Goal: Transaction & Acquisition: Book appointment/travel/reservation

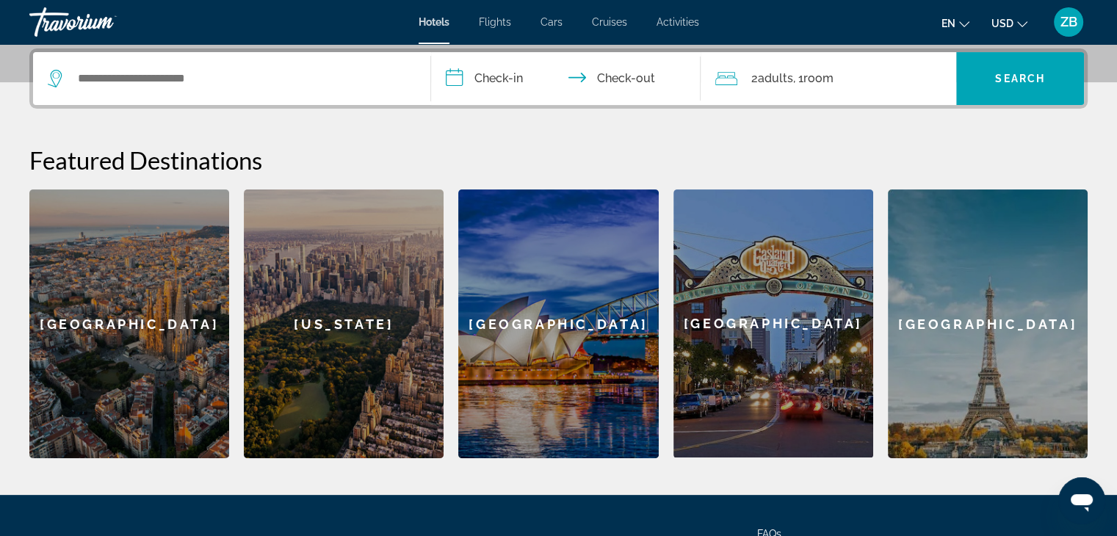
scroll to position [350, 0]
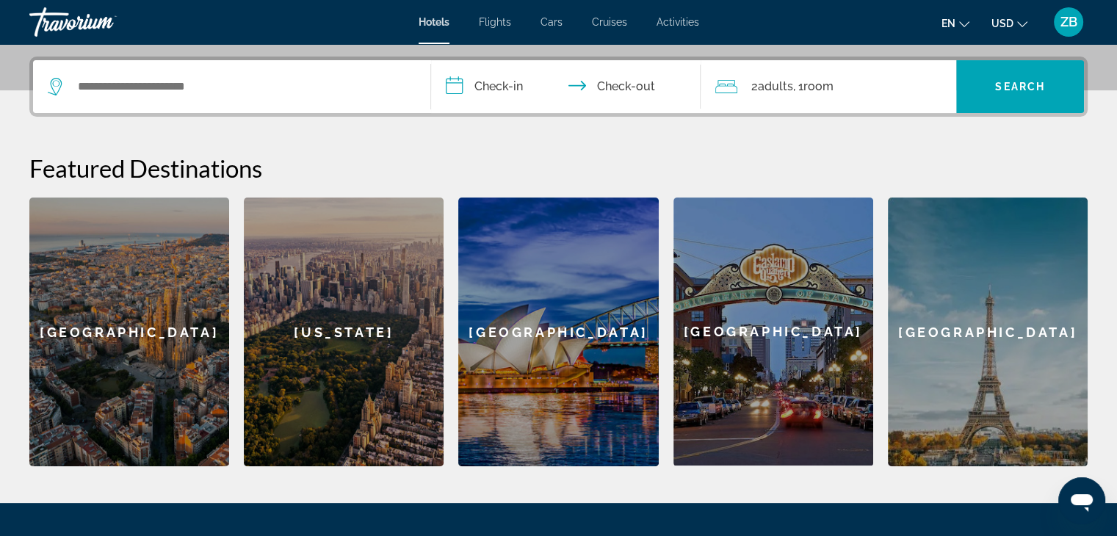
click at [967, 23] on icon "Change language" at bounding box center [964, 24] width 10 height 10
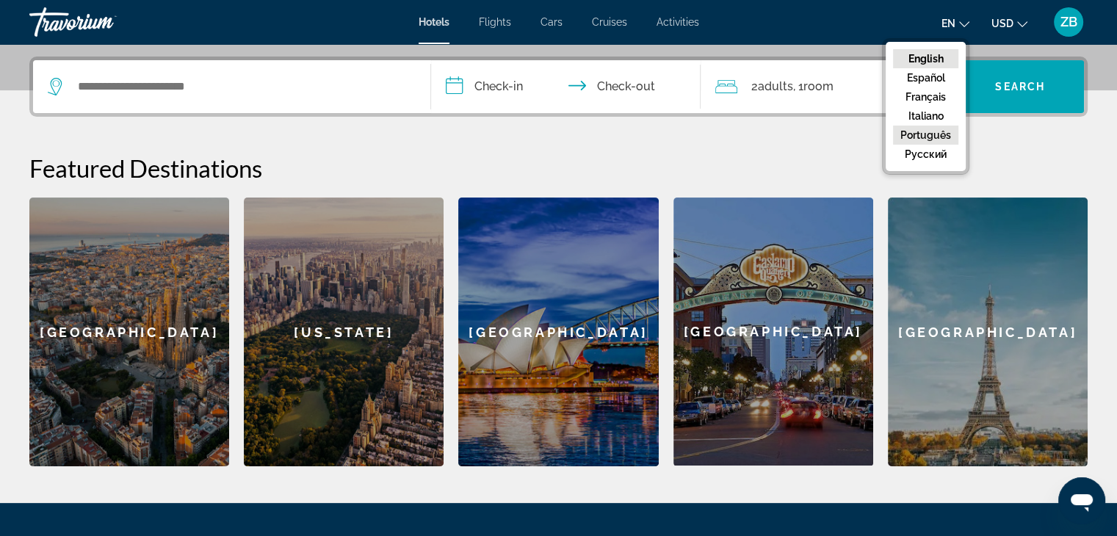
scroll to position [424, 0]
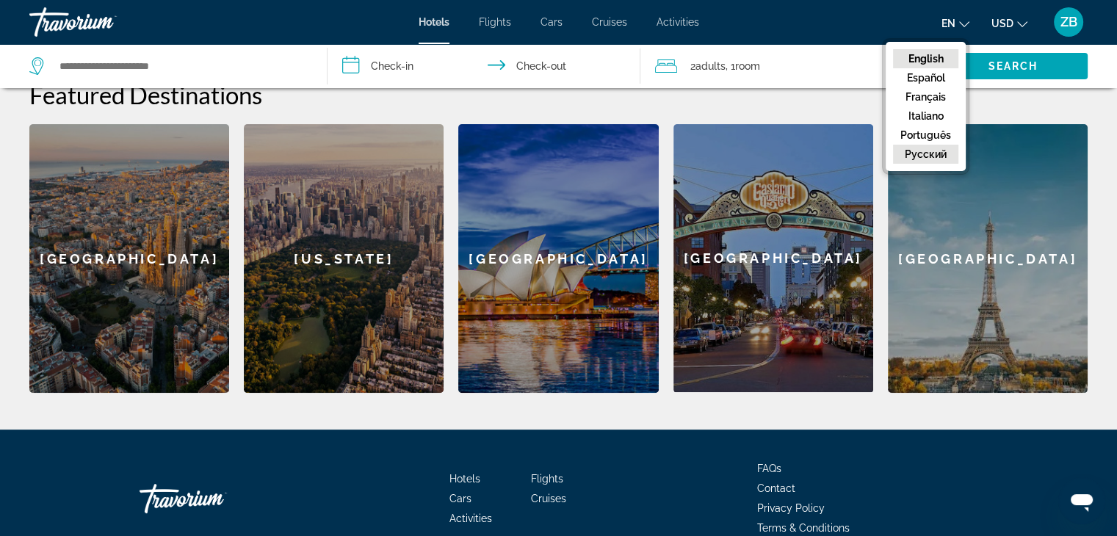
click at [925, 147] on button "русский" at bounding box center [925, 154] width 65 height 19
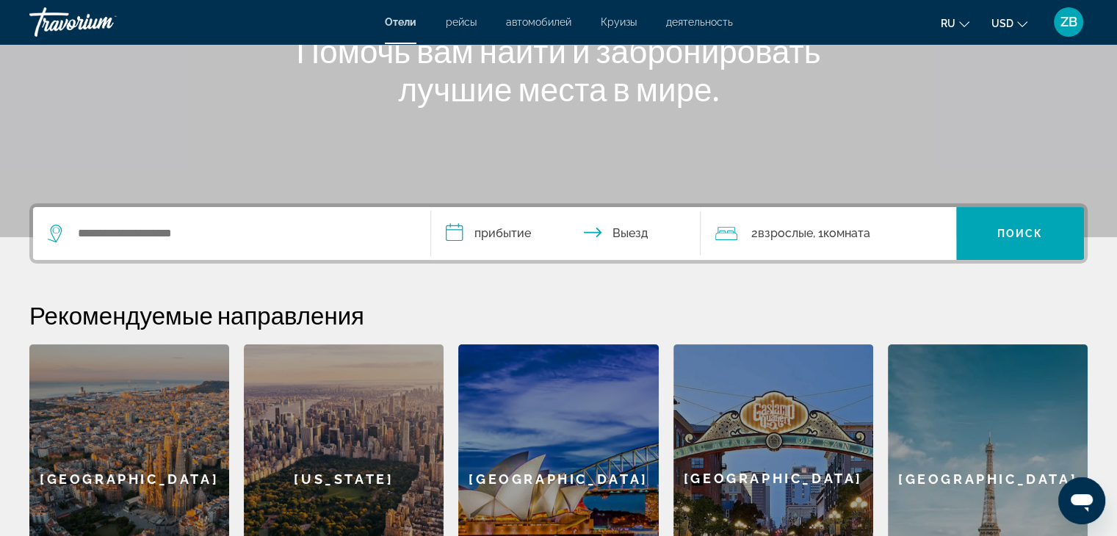
scroll to position [130, 0]
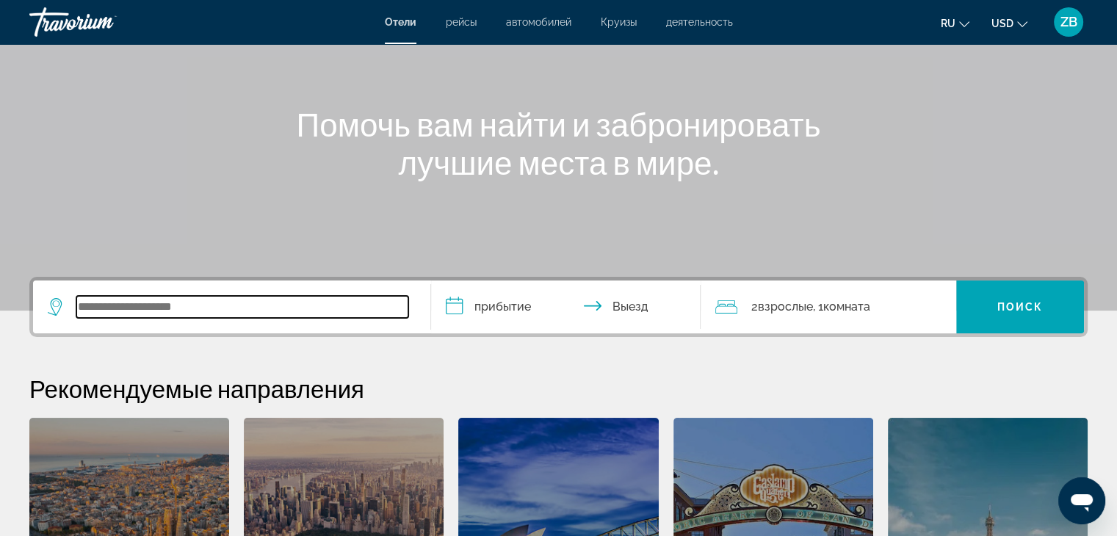
click at [178, 300] on input "Search widget" at bounding box center [242, 307] width 332 height 22
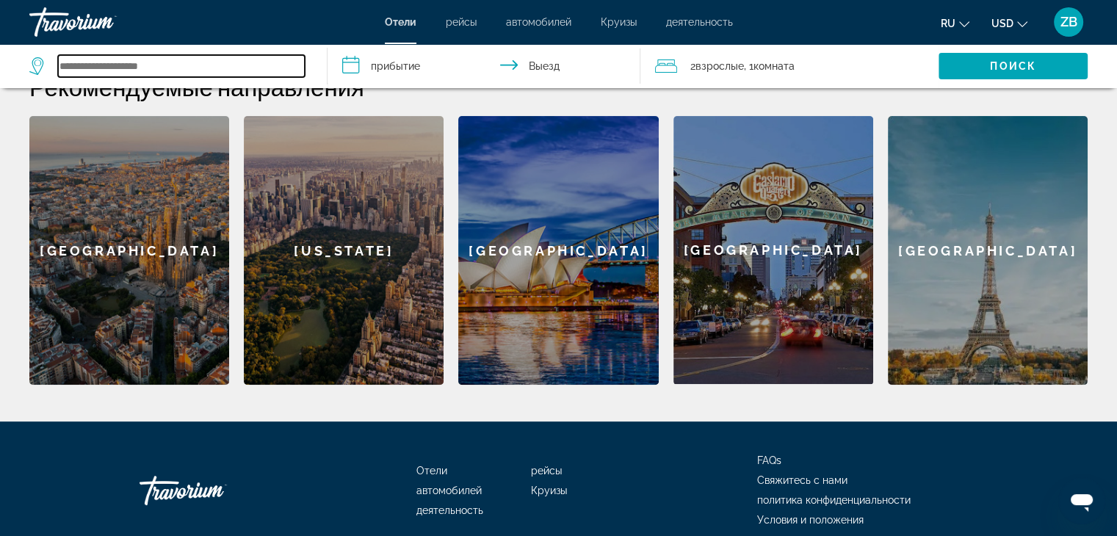
scroll to position [285, 0]
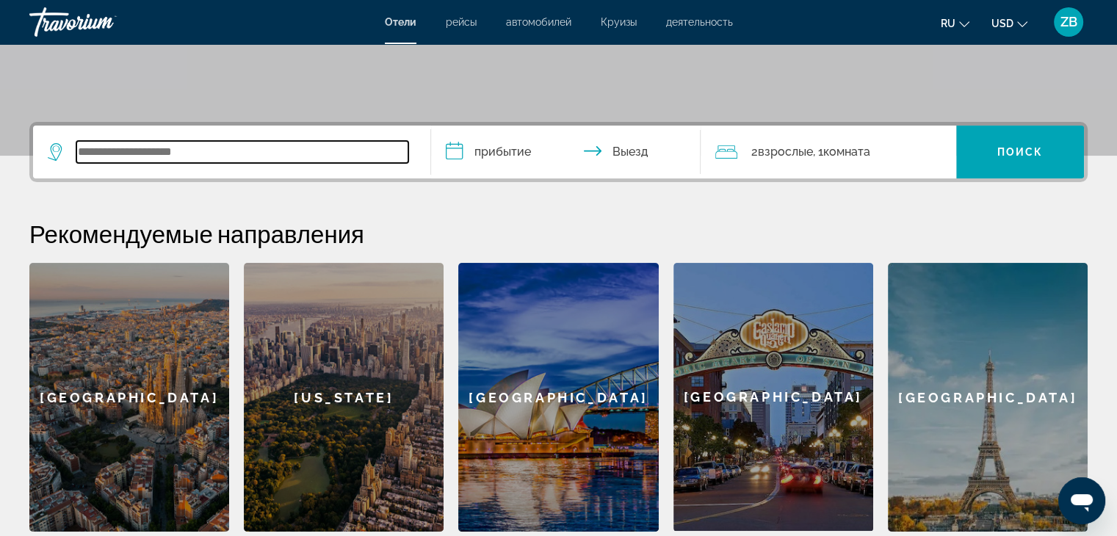
click at [214, 142] on input "Search widget" at bounding box center [242, 152] width 332 height 22
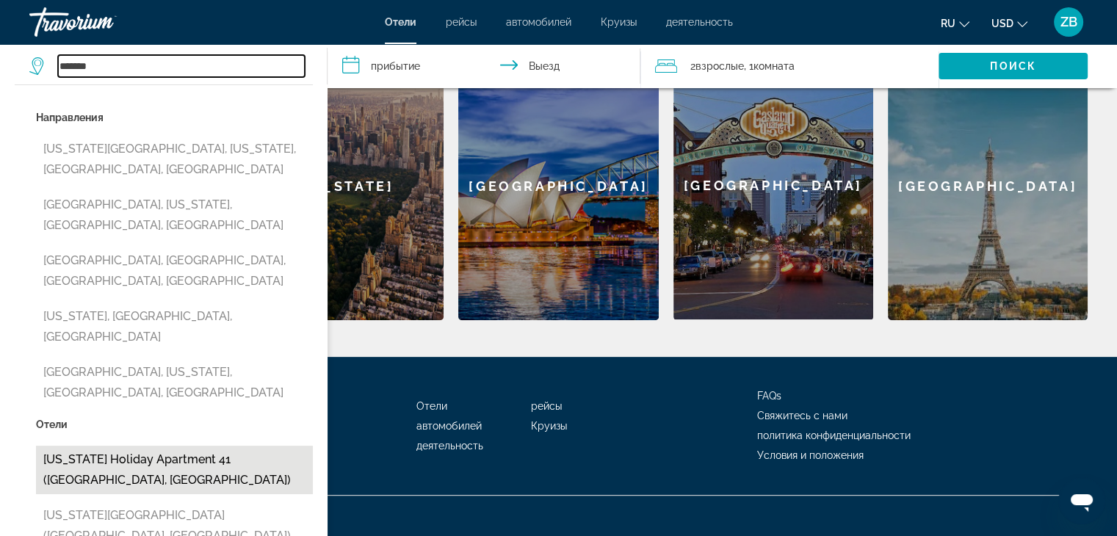
scroll to position [497, 0]
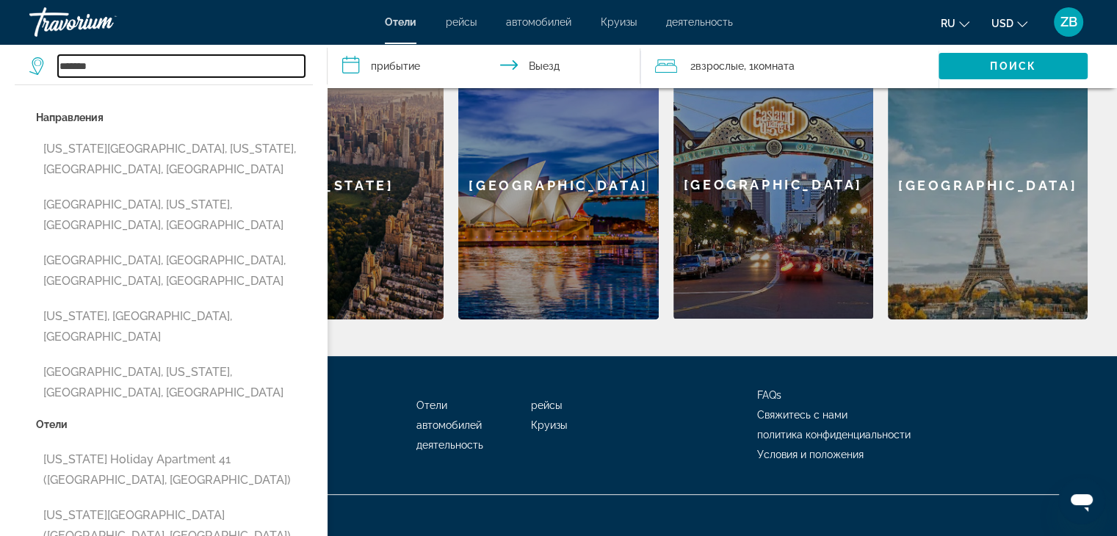
click at [106, 62] on input "******" at bounding box center [181, 66] width 247 height 22
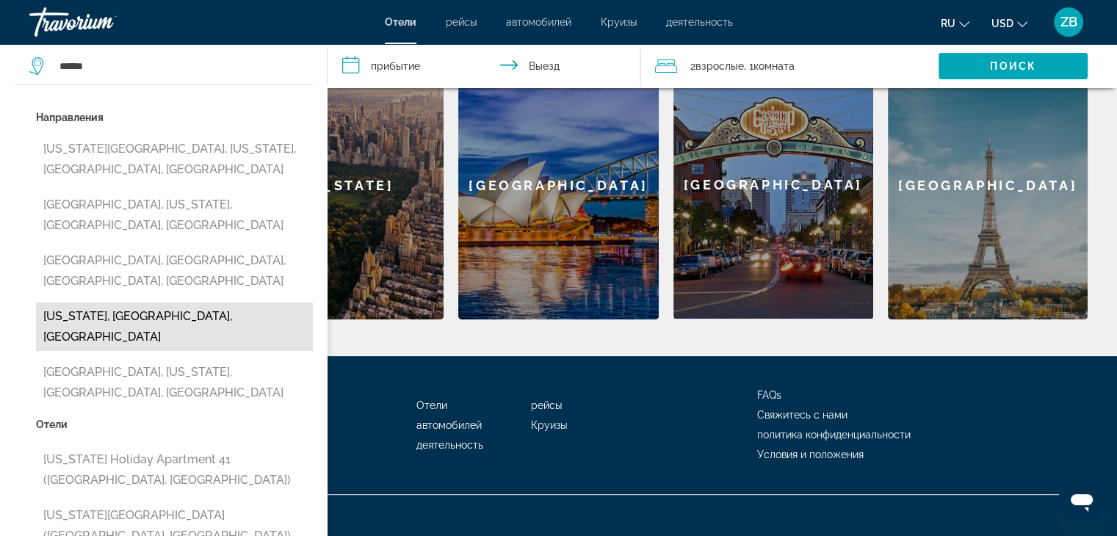
click at [131, 303] on button "[US_STATE], [GEOGRAPHIC_DATA], [GEOGRAPHIC_DATA]" at bounding box center [174, 327] width 277 height 48
type input "**********"
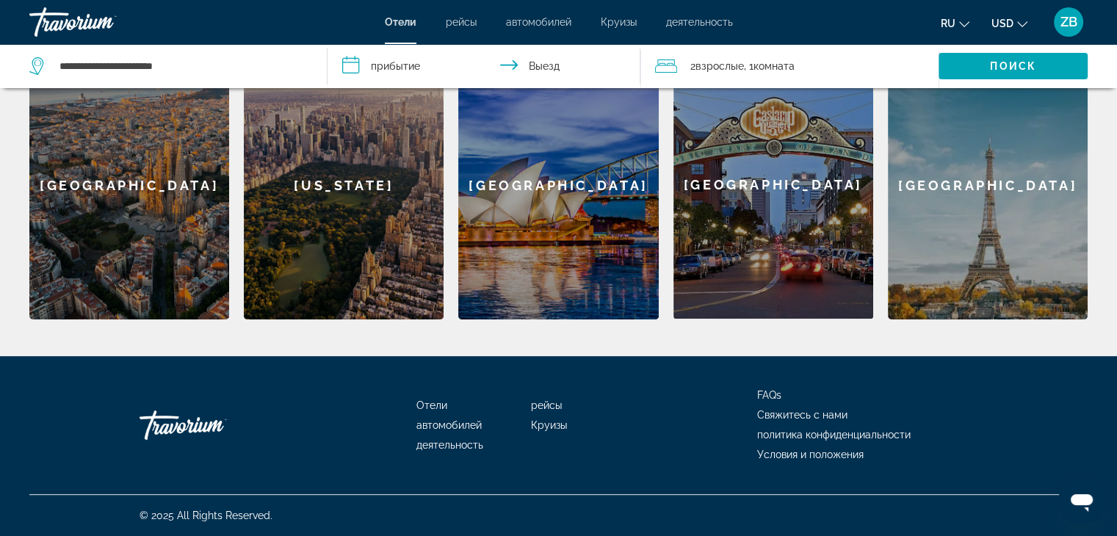
click at [937, 62] on div "2 Взрослый Взрослые , 1 Комната номера" at bounding box center [797, 66] width 284 height 21
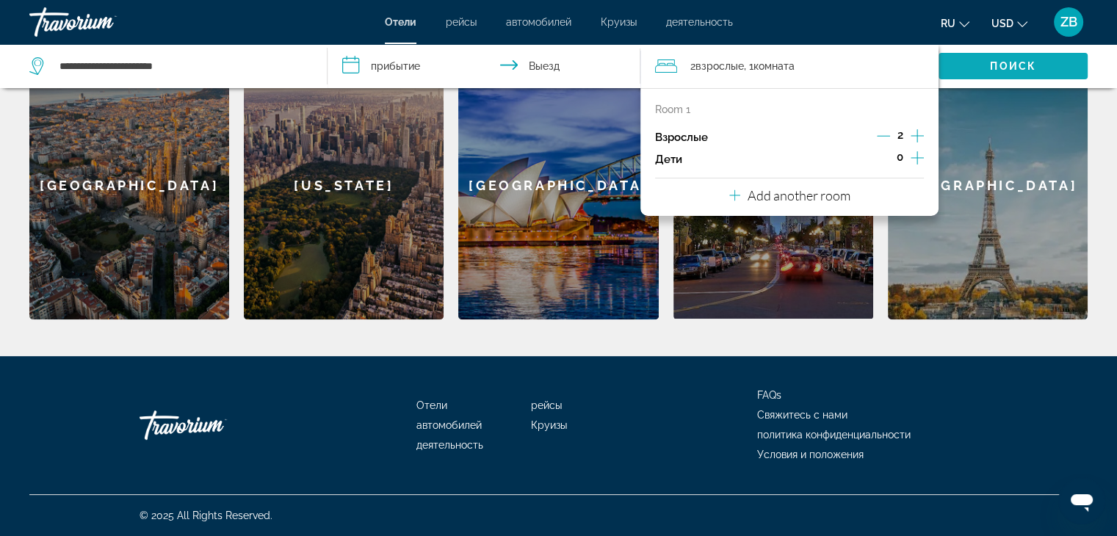
click at [984, 67] on span "Search widget" at bounding box center [1013, 65] width 149 height 35
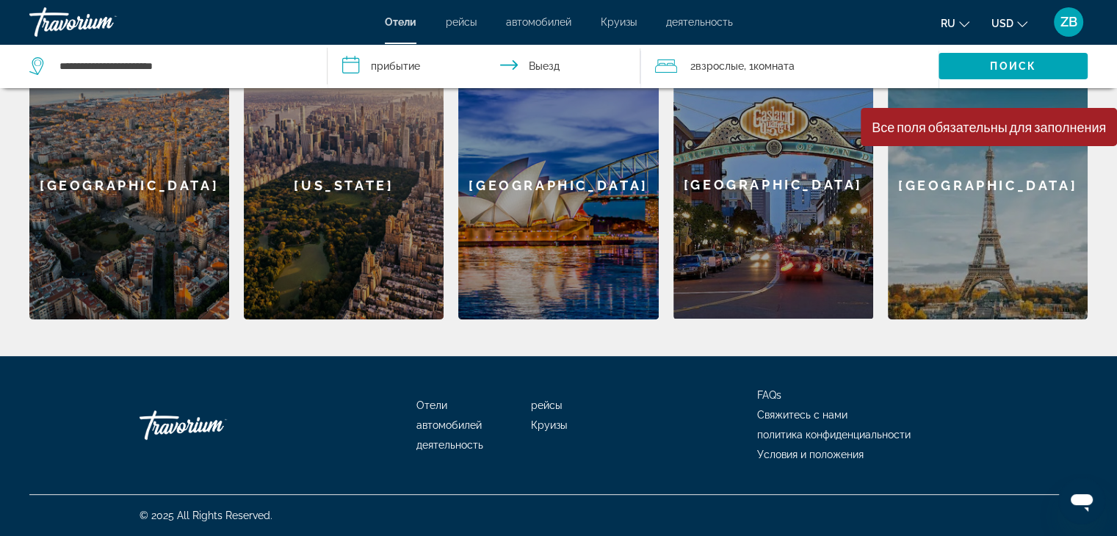
click at [776, 62] on span "Комната" at bounding box center [774, 66] width 41 height 12
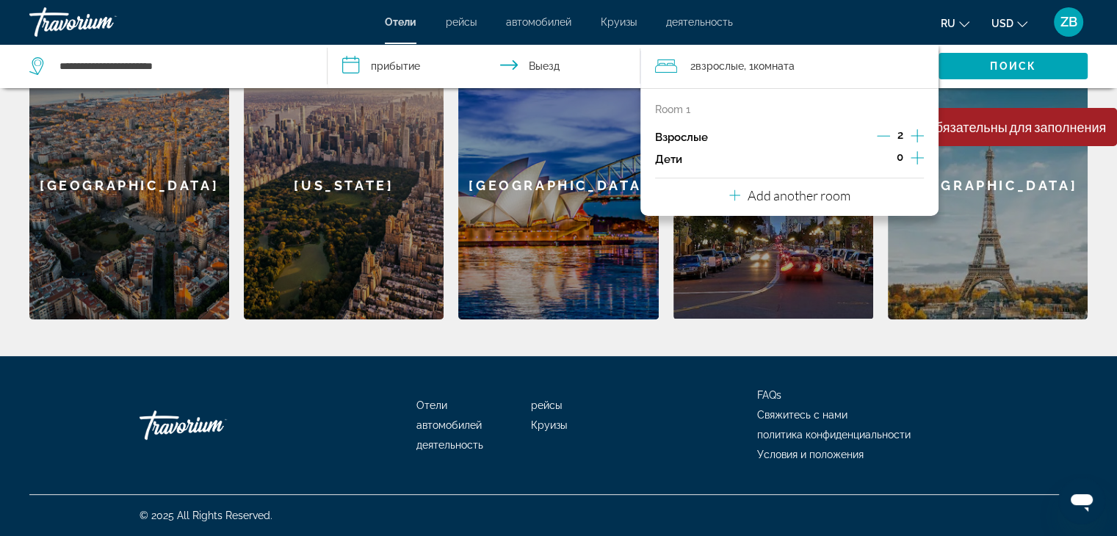
click at [912, 155] on icon "Increment children" at bounding box center [917, 158] width 13 height 18
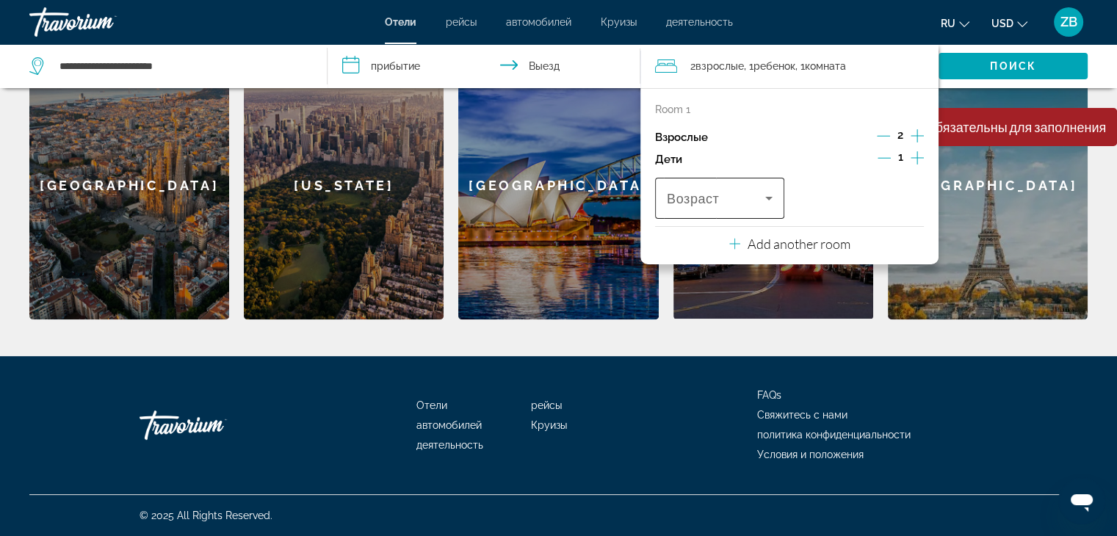
click at [762, 190] on icon "Travelers: 2 adults, 1 child" at bounding box center [769, 199] width 18 height 18
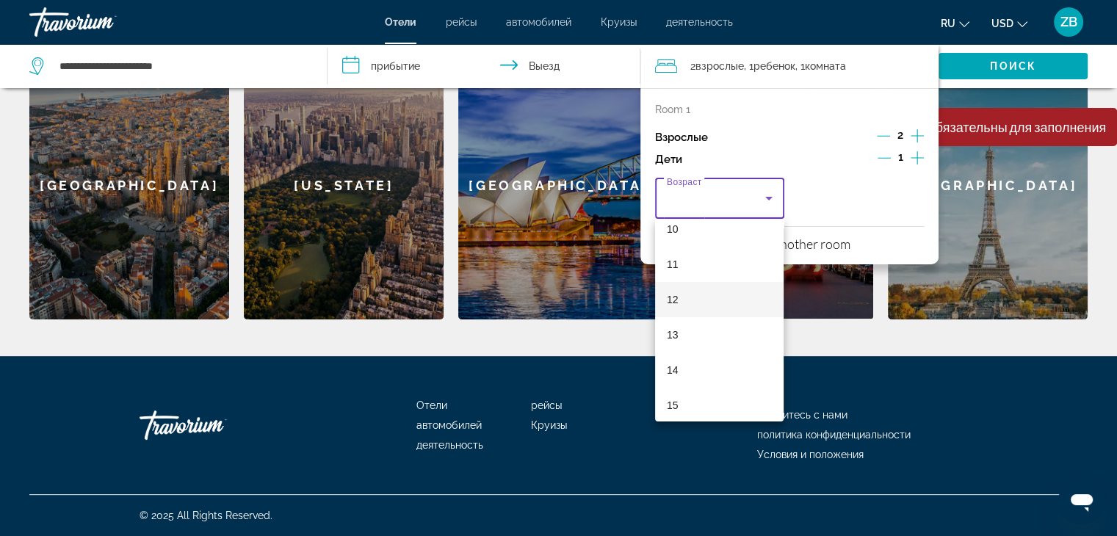
scroll to position [367, 0]
click at [704, 293] on mat-option "12" at bounding box center [719, 298] width 129 height 35
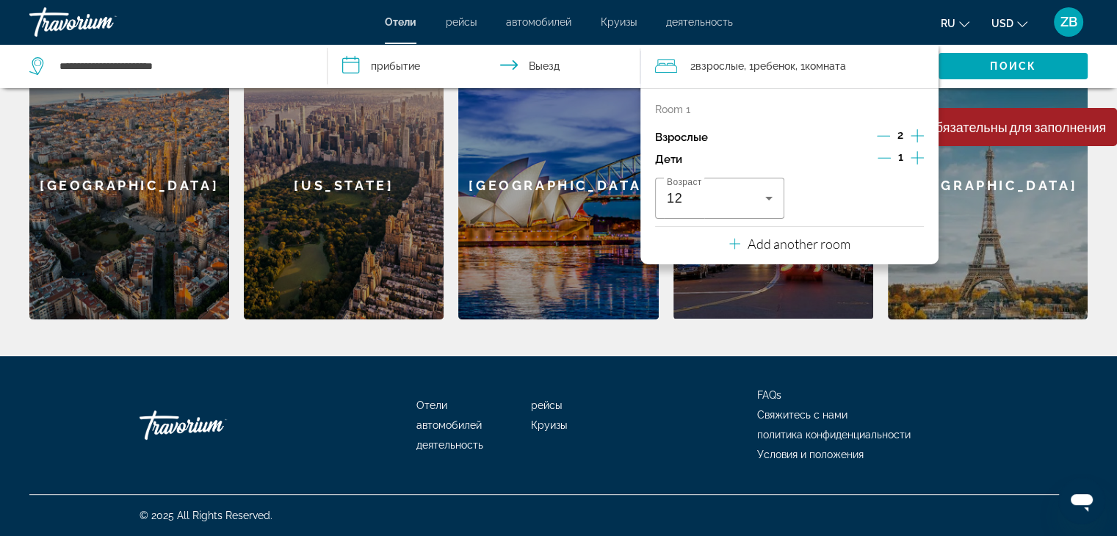
click at [849, 248] on p "Add another room" at bounding box center [799, 244] width 103 height 16
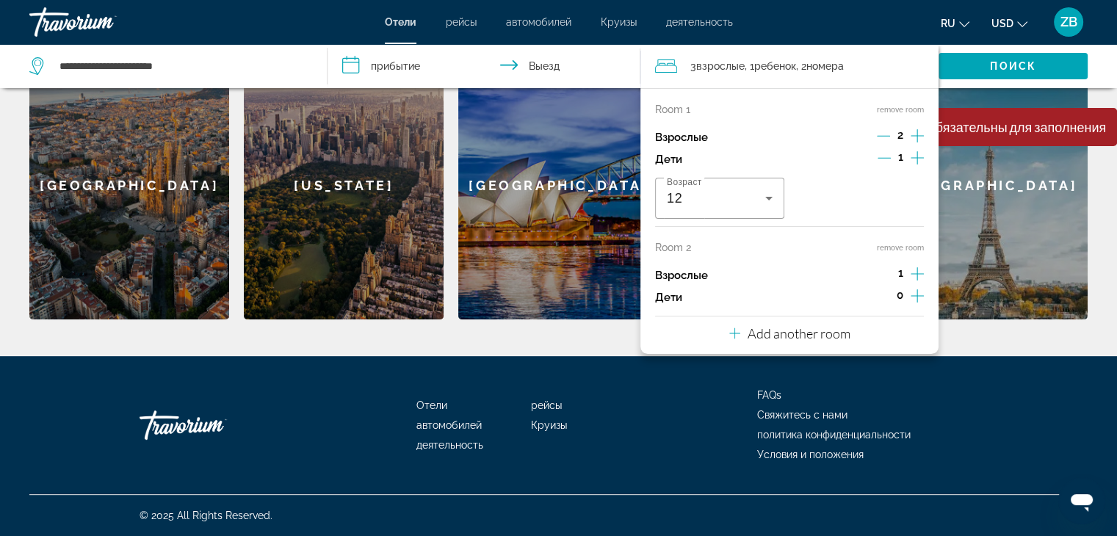
click at [843, 335] on p "Add another room" at bounding box center [799, 333] width 103 height 16
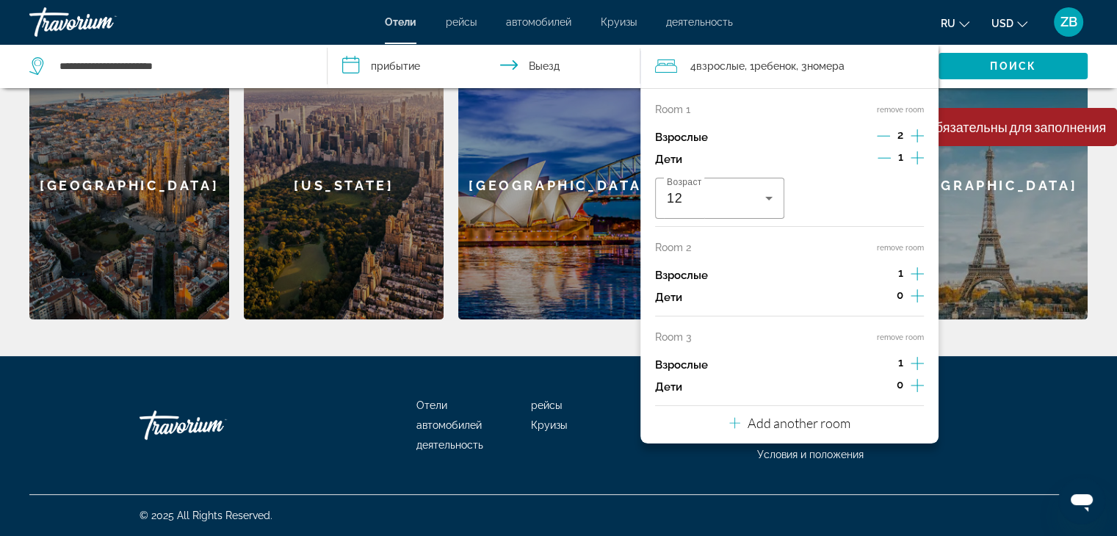
scroll to position [350, 0]
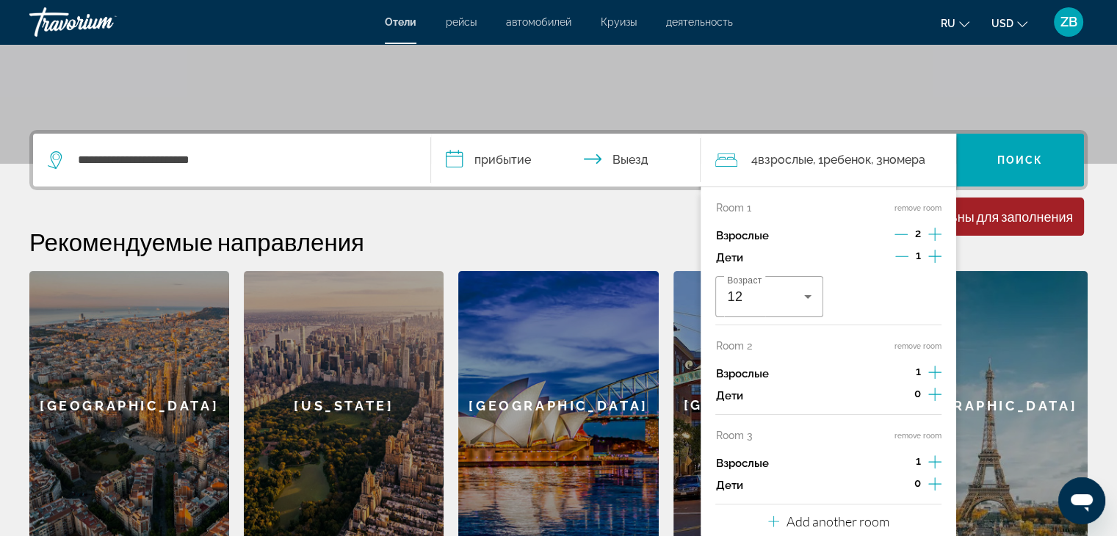
drag, startPoint x: 914, startPoint y: 156, endPoint x: 914, endPoint y: 148, distance: 8.8
click at [914, 153] on span "номера" at bounding box center [903, 160] width 43 height 14
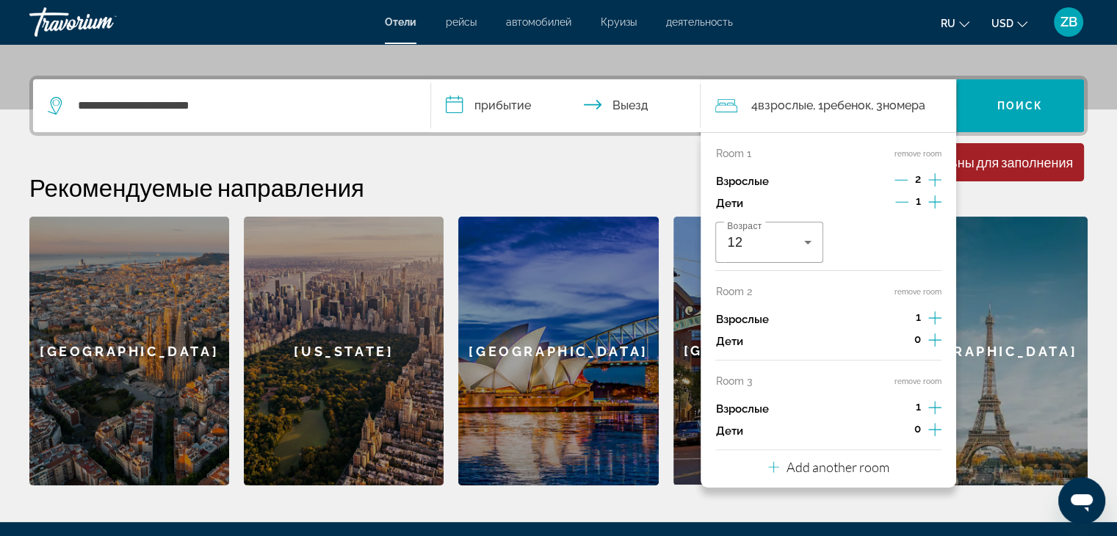
scroll to position [358, 0]
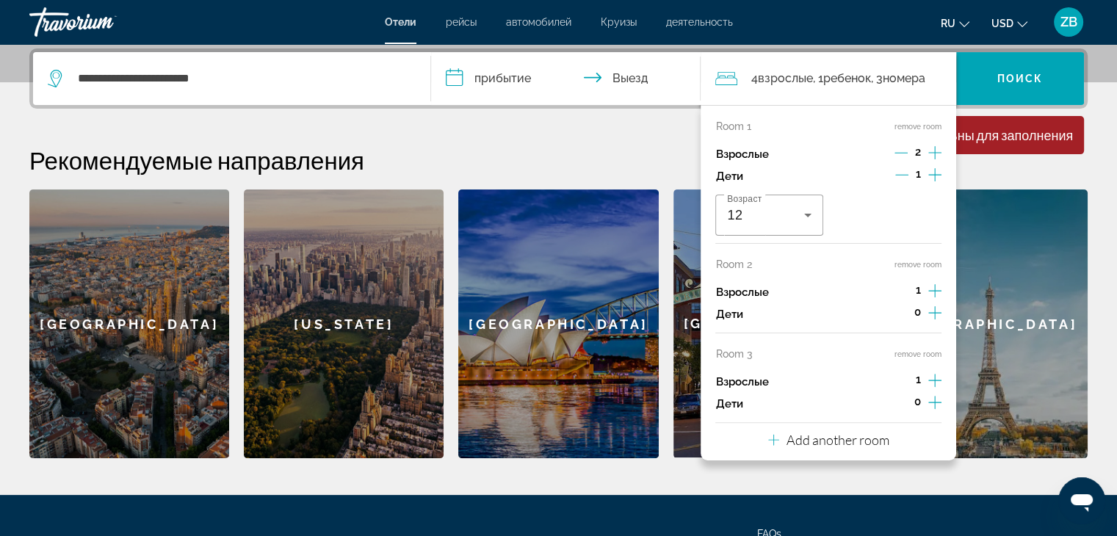
click at [918, 87] on span ", 3 Комната номера" at bounding box center [897, 78] width 54 height 21
click at [902, 84] on span "номера" at bounding box center [903, 78] width 43 height 14
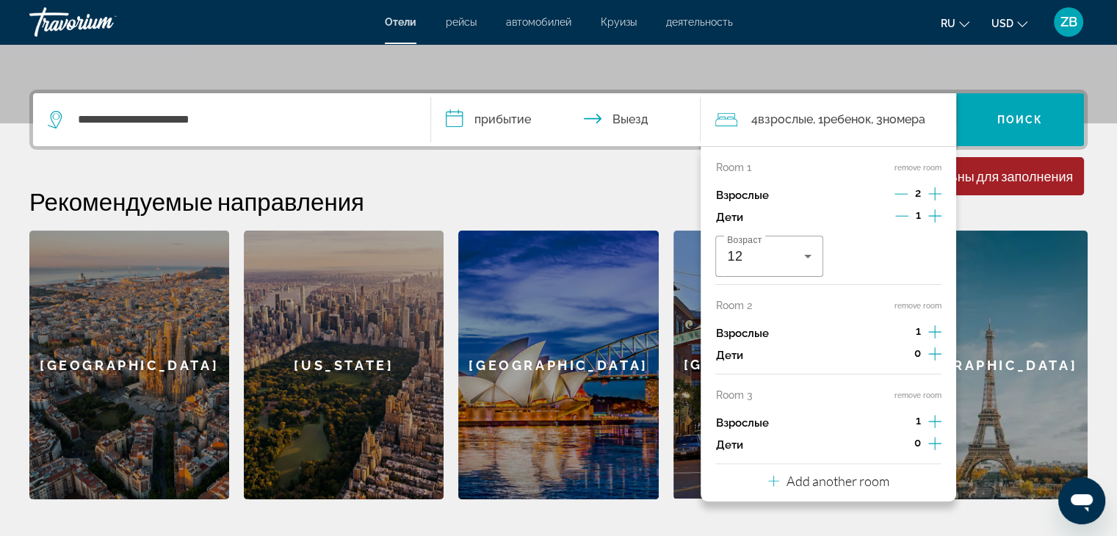
scroll to position [285, 0]
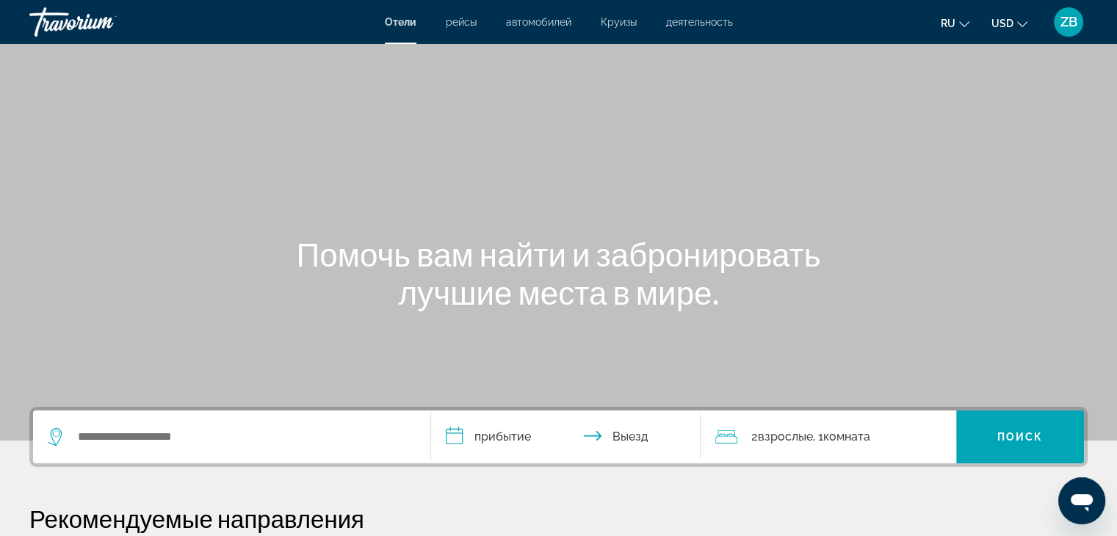
click at [806, 441] on span "Взрослые" at bounding box center [784, 437] width 55 height 14
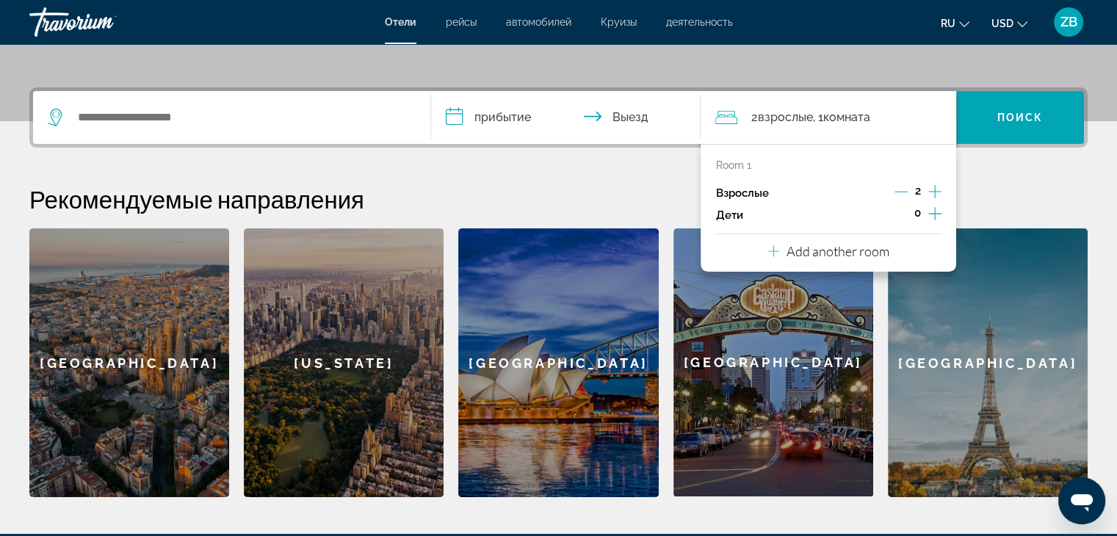
scroll to position [358, 0]
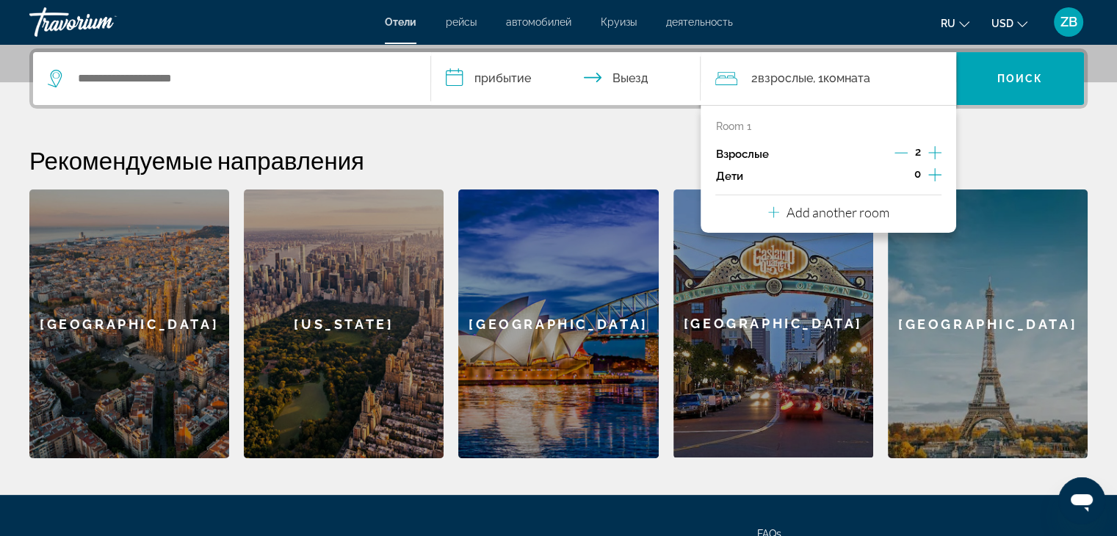
click at [931, 176] on icon "Increment children" at bounding box center [934, 175] width 13 height 18
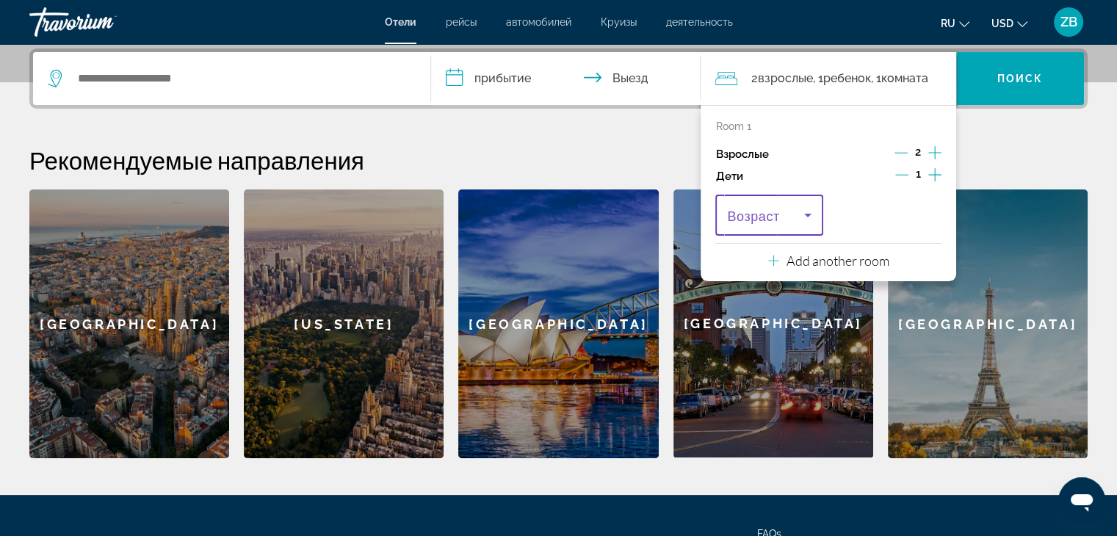
click at [796, 216] on span "Travelers: 2 adults, 1 child" at bounding box center [765, 215] width 76 height 18
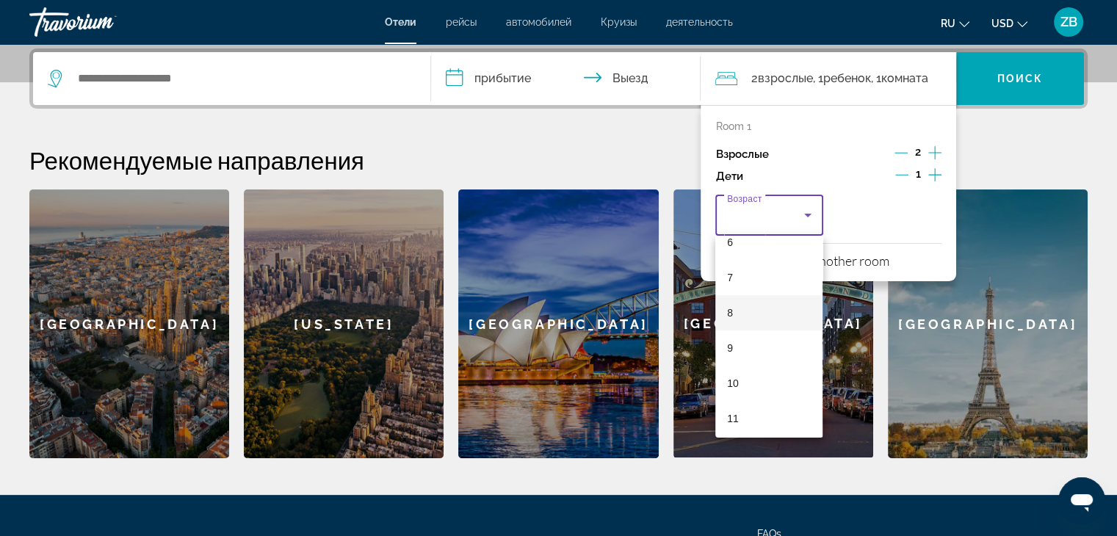
scroll to position [367, 0]
click at [737, 303] on mat-option "12" at bounding box center [768, 314] width 107 height 35
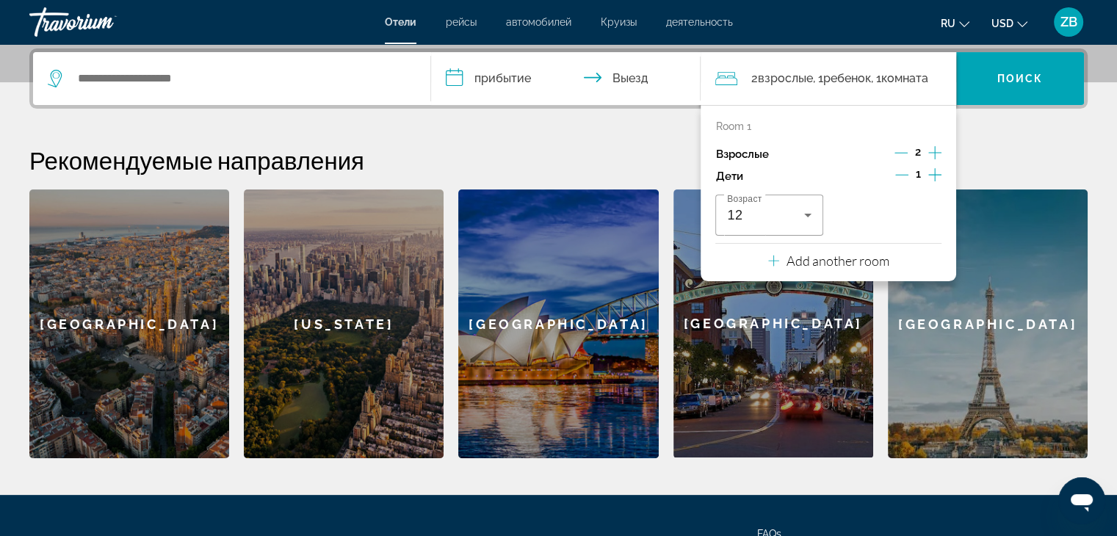
click at [928, 77] on span "Комната" at bounding box center [904, 78] width 47 height 14
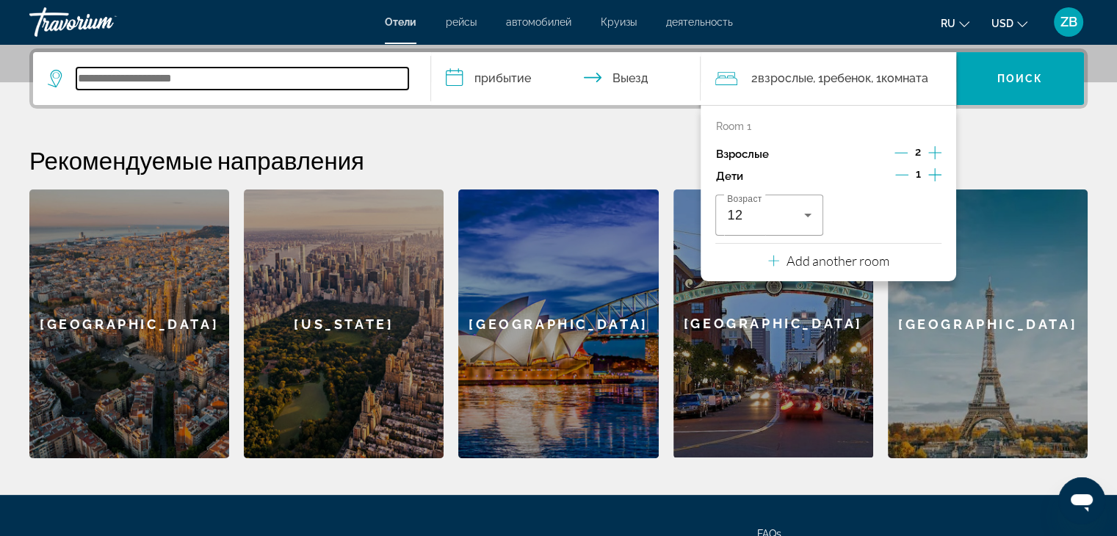
click at [318, 82] on input "Search widget" at bounding box center [242, 79] width 332 height 22
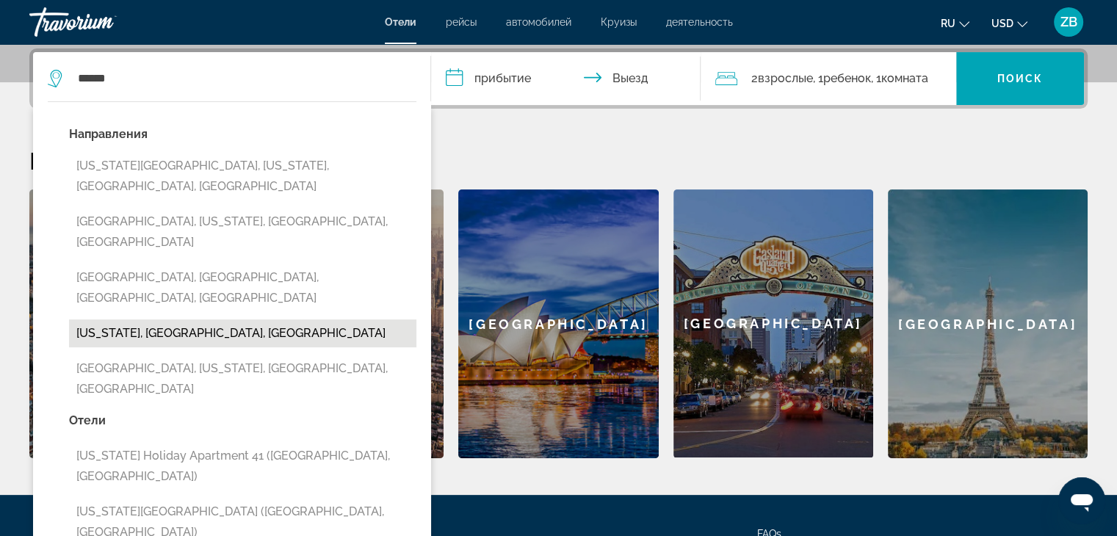
click at [209, 320] on button "[US_STATE], [GEOGRAPHIC_DATA], [GEOGRAPHIC_DATA]" at bounding box center [242, 334] width 347 height 28
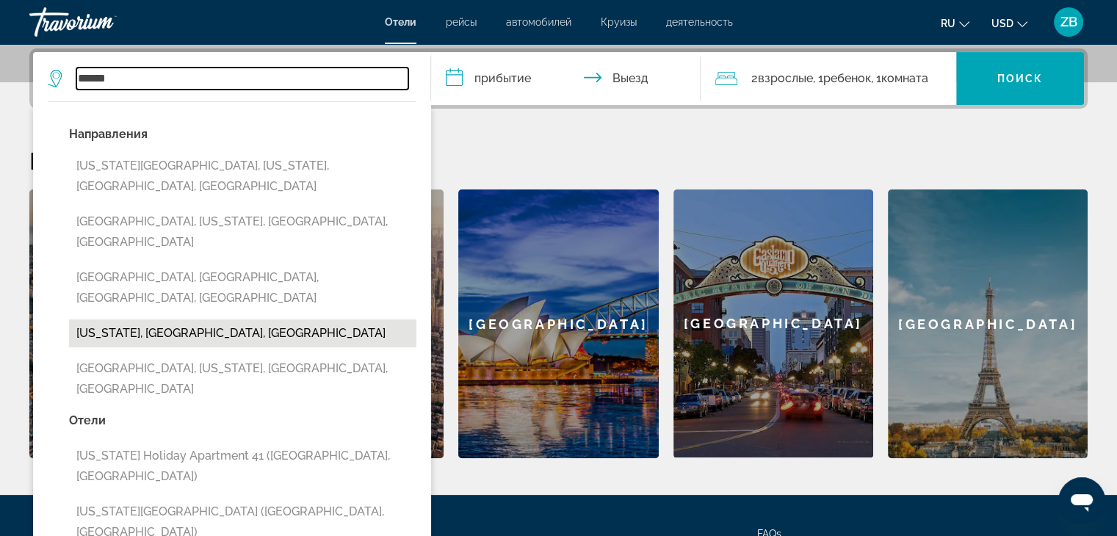
type input "**********"
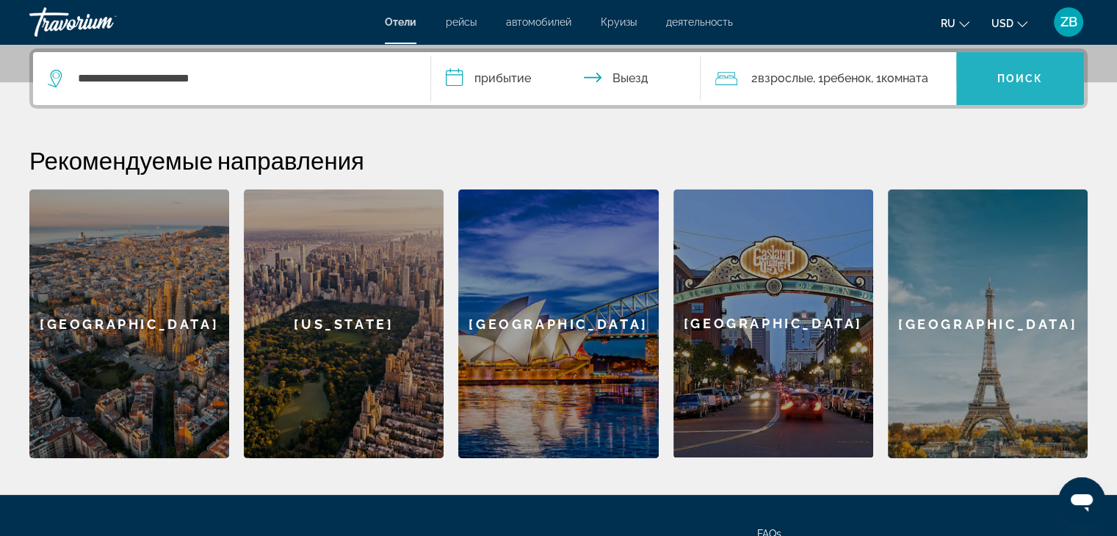
click at [1052, 82] on span "Search widget" at bounding box center [1020, 78] width 128 height 35
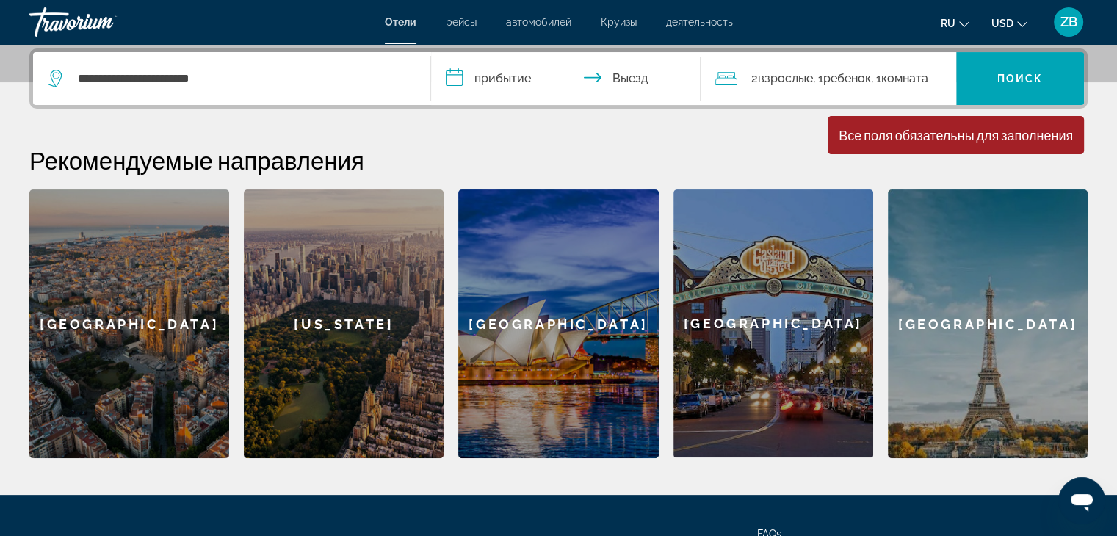
click at [510, 86] on input "**********" at bounding box center [569, 80] width 276 height 57
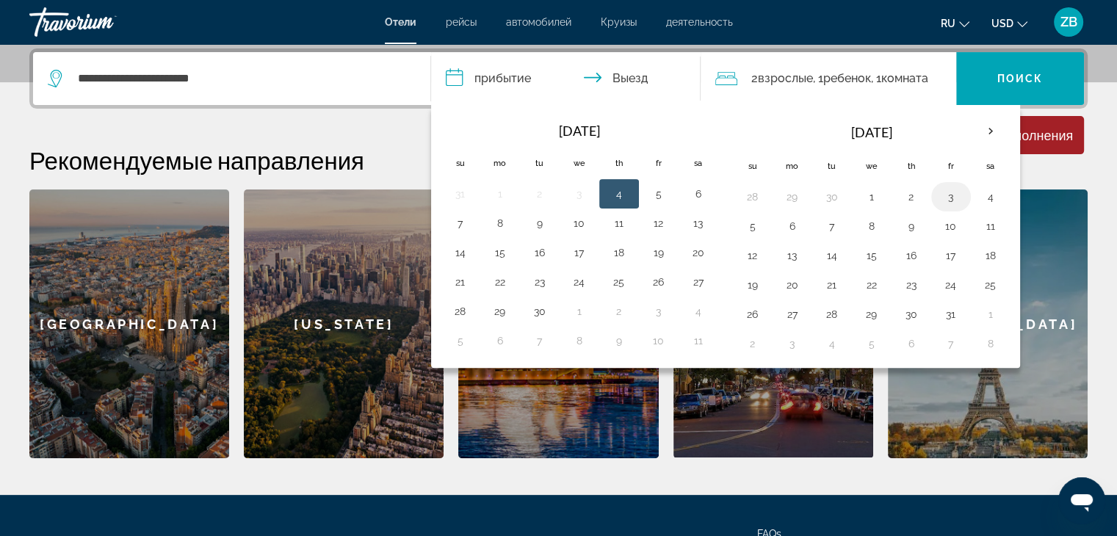
click at [952, 199] on button "3" at bounding box center [951, 197] width 24 height 21
click at [984, 202] on button "4" at bounding box center [991, 197] width 24 height 21
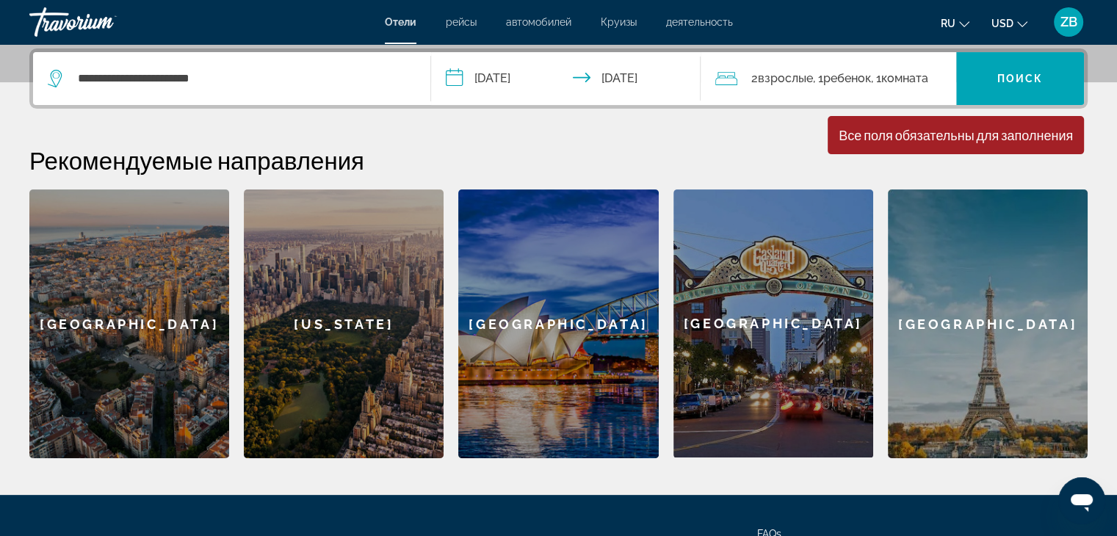
click at [663, 91] on input "**********" at bounding box center [569, 80] width 276 height 57
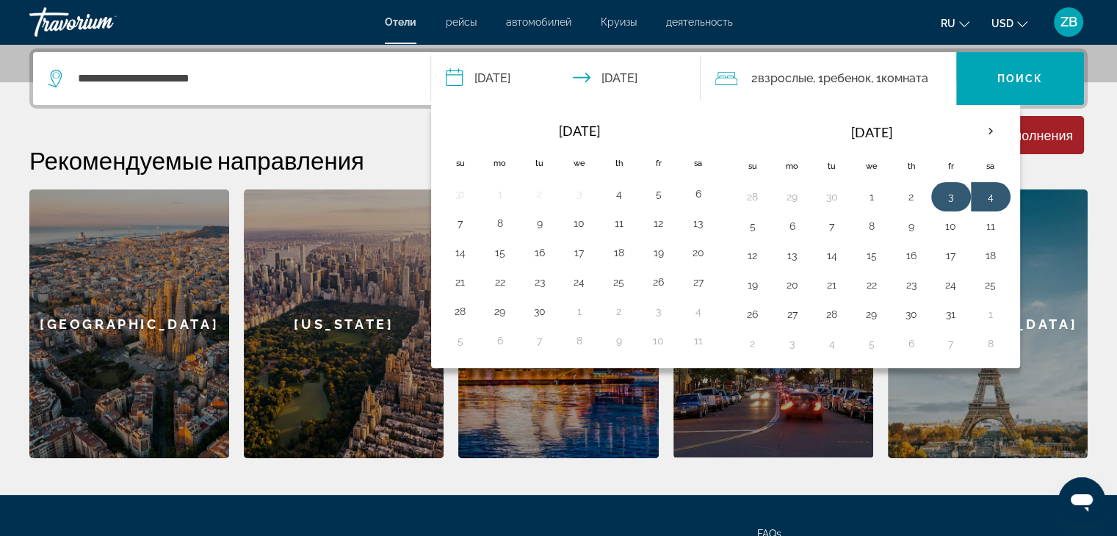
click at [934, 195] on td "3" at bounding box center [951, 196] width 40 height 29
click at [962, 195] on td "3" at bounding box center [951, 196] width 40 height 29
click at [981, 195] on button "4" at bounding box center [991, 197] width 24 height 21
click at [946, 192] on button "3" at bounding box center [951, 197] width 24 height 21
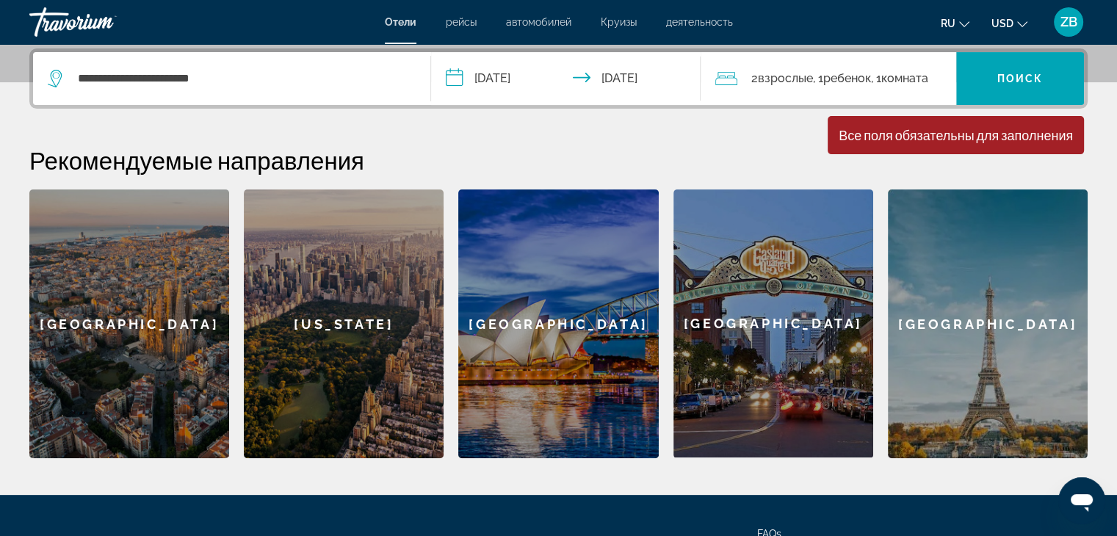
click at [633, 83] on input "**********" at bounding box center [569, 80] width 276 height 57
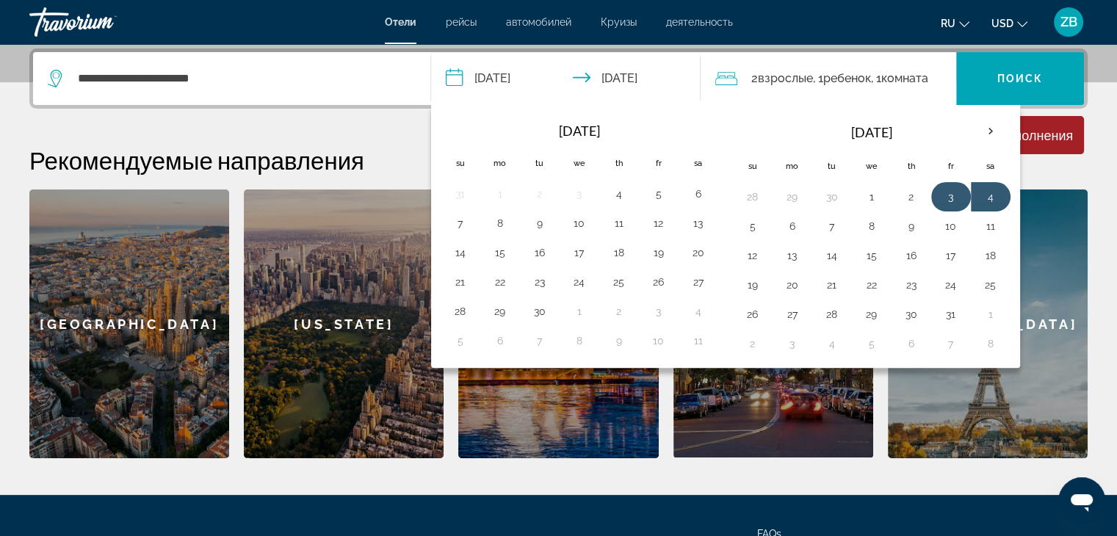
click at [958, 197] on button "3" at bounding box center [951, 197] width 24 height 21
click at [958, 195] on button "3" at bounding box center [951, 197] width 24 height 21
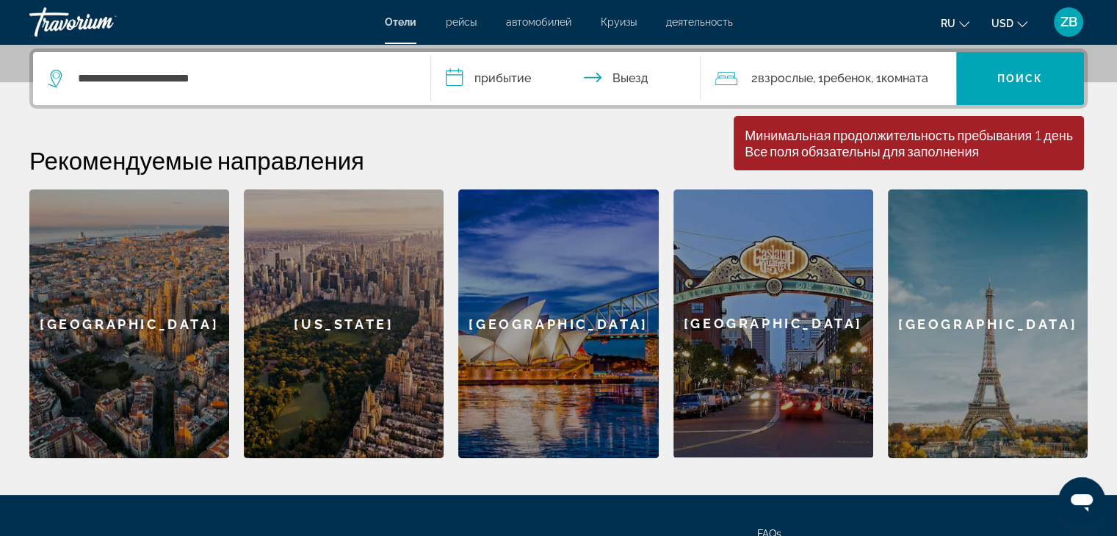
click at [495, 87] on input "**********" at bounding box center [569, 80] width 276 height 57
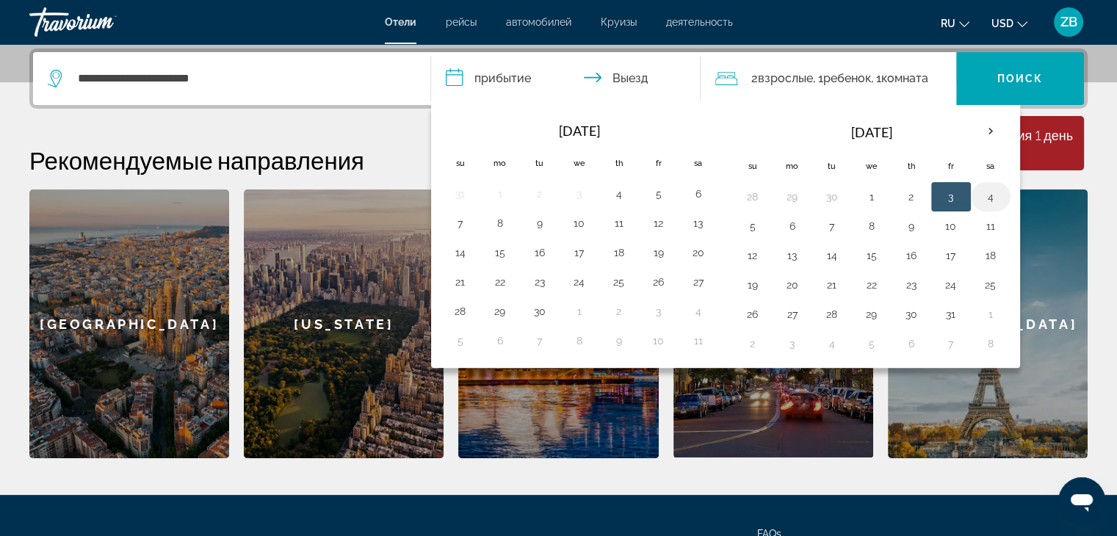
click at [991, 203] on button "4" at bounding box center [991, 197] width 24 height 21
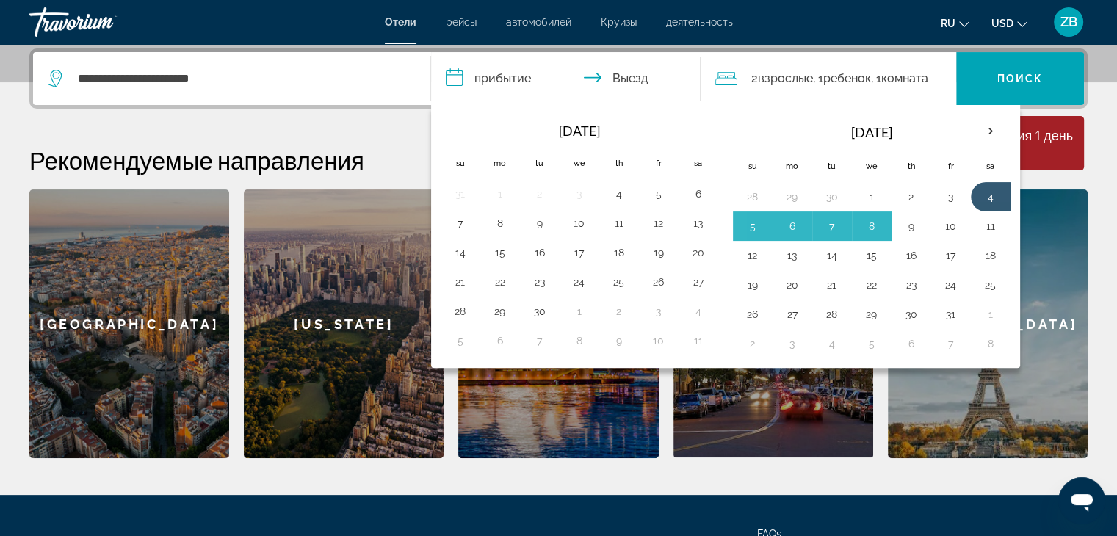
click at [900, 222] on button "9" at bounding box center [912, 226] width 24 height 21
type input "**********"
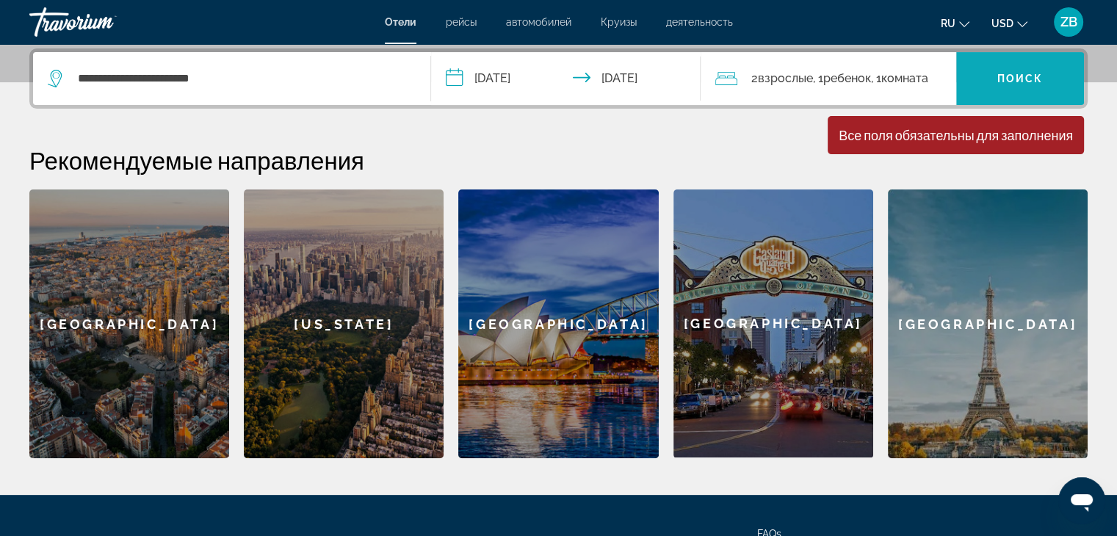
click at [1021, 77] on span "Поиск" at bounding box center [1020, 79] width 46 height 12
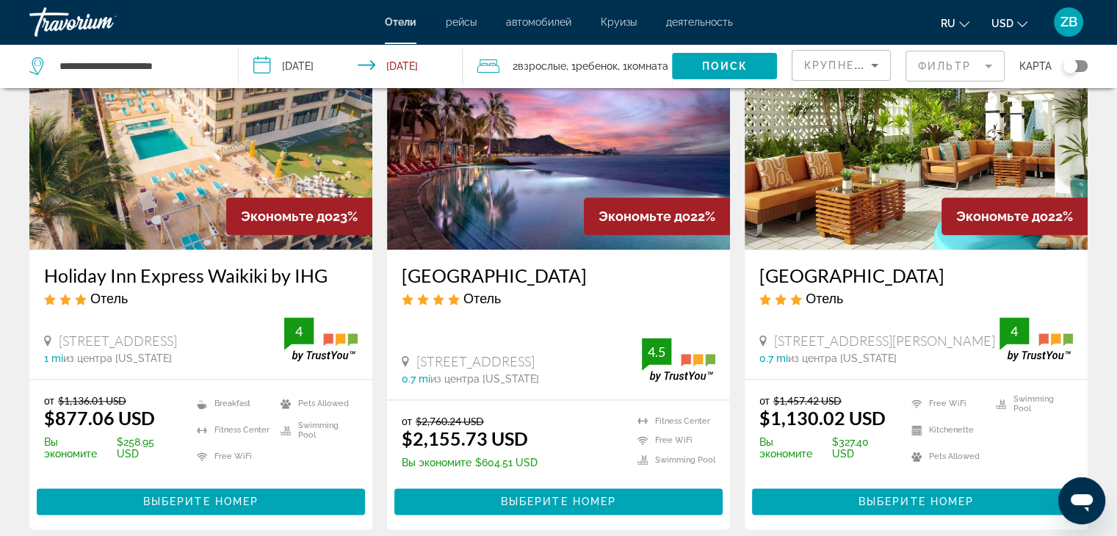
scroll to position [2044, 0]
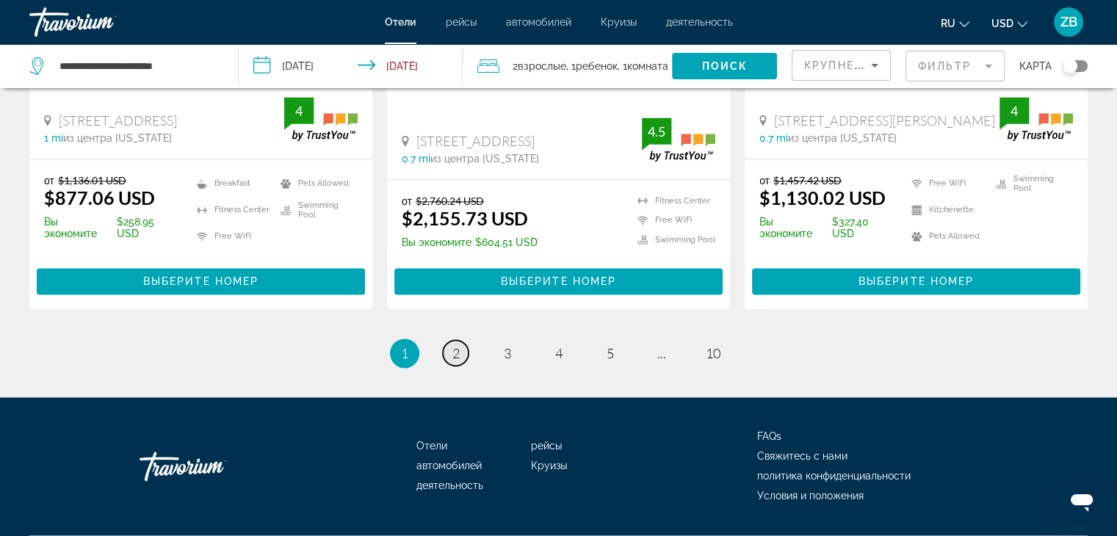
click at [458, 345] on span "2" at bounding box center [455, 353] width 7 height 16
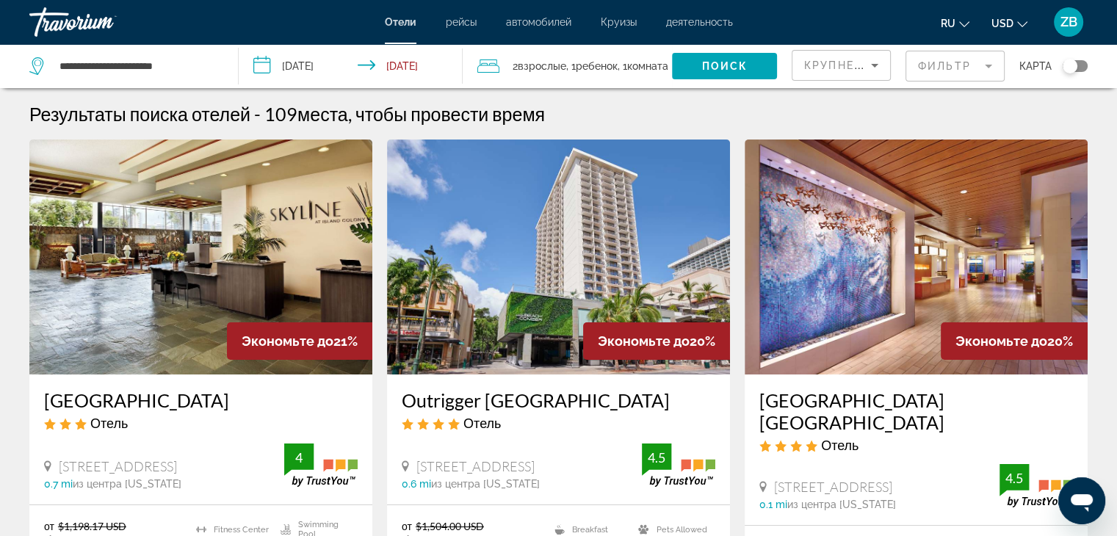
click at [870, 71] on icon "Sort by" at bounding box center [875, 66] width 18 height 18
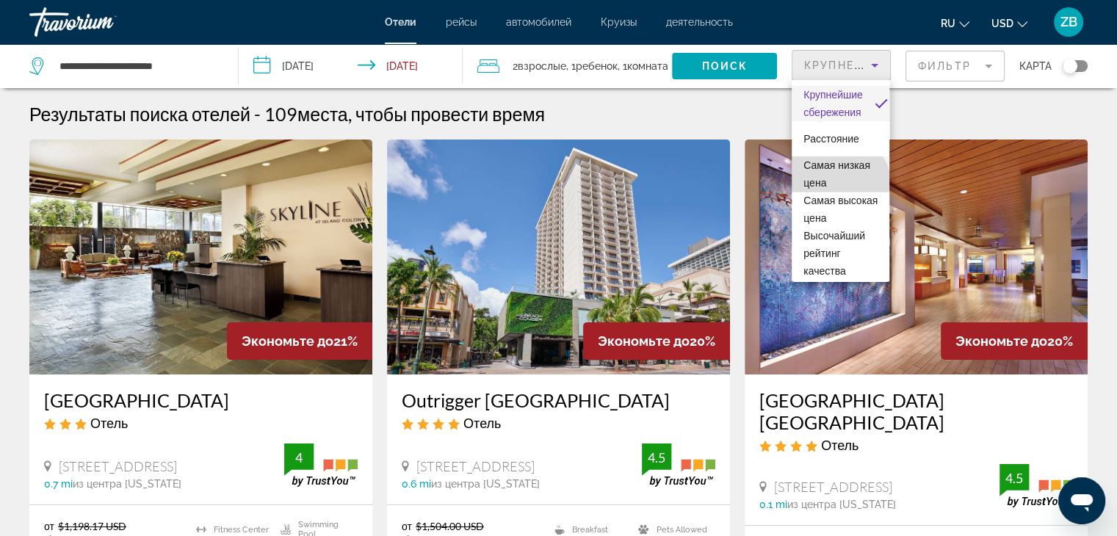
click at [837, 186] on span "Самая низкая цена" at bounding box center [837, 173] width 67 height 29
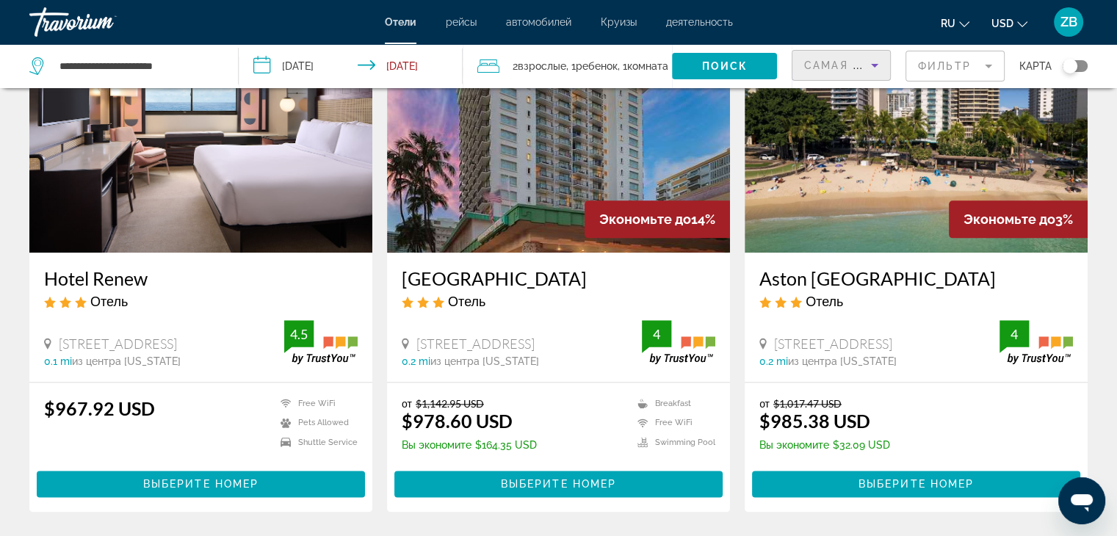
scroll to position [1763, 0]
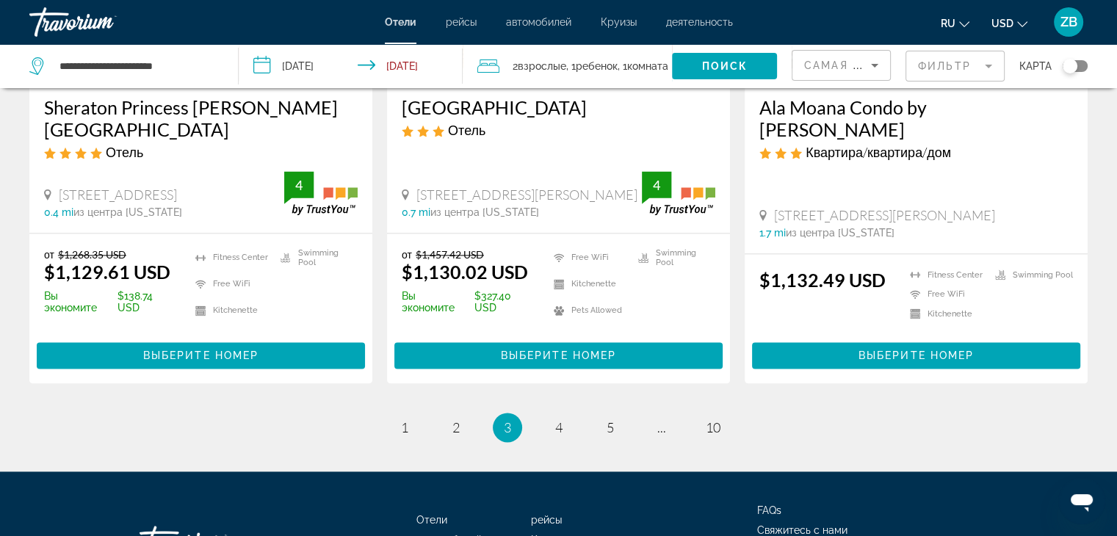
scroll to position [1980, 0]
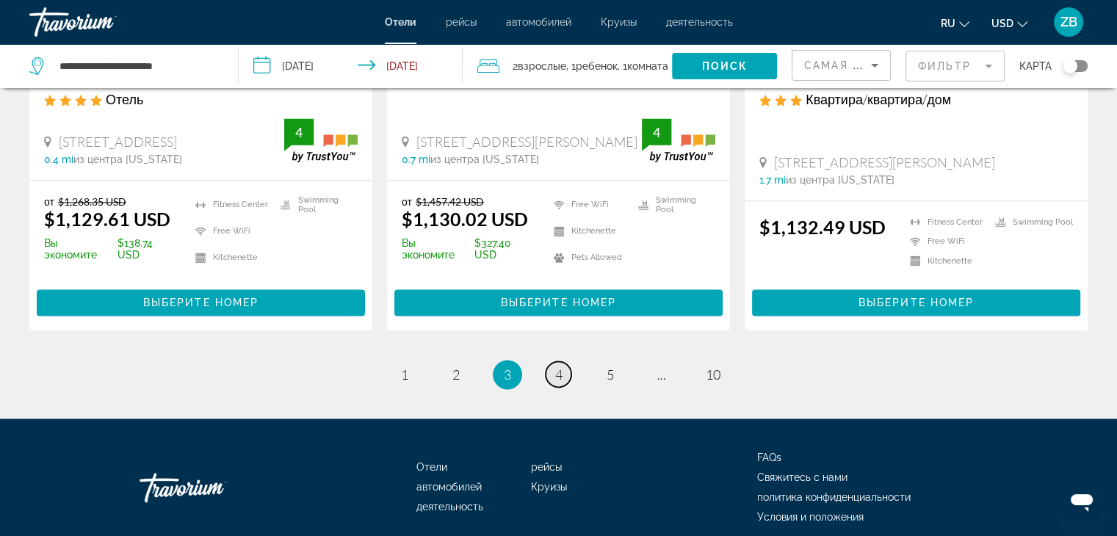
click at [555, 367] on span "4" at bounding box center [558, 375] width 7 height 16
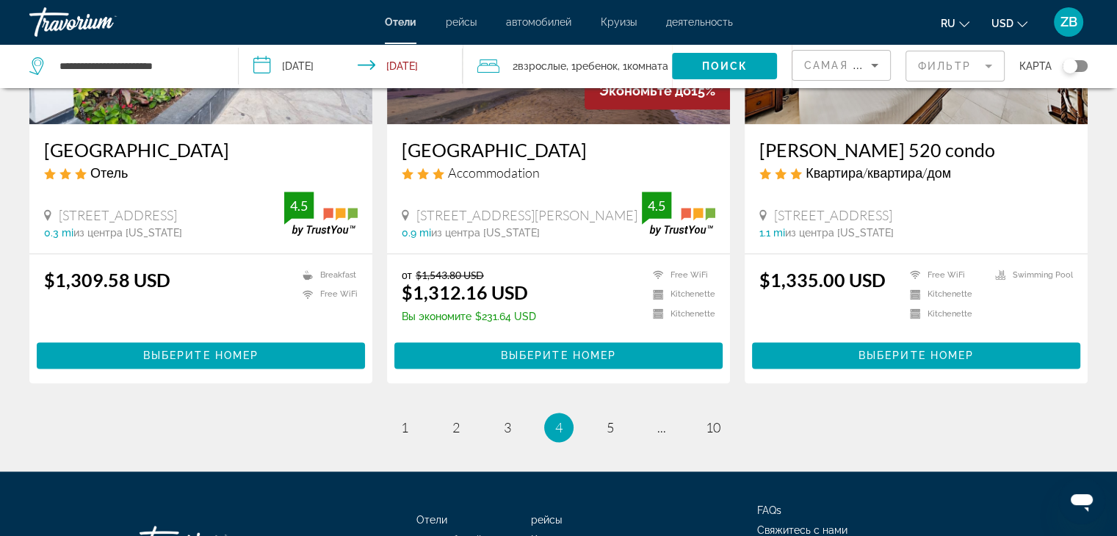
scroll to position [1910, 0]
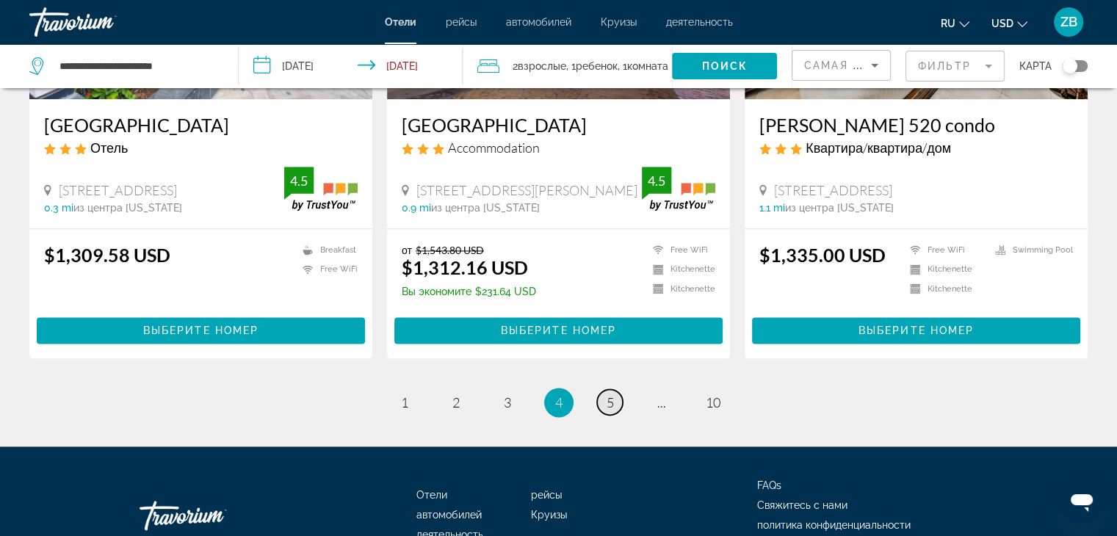
click at [602, 389] on link "page 5" at bounding box center [610, 402] width 26 height 26
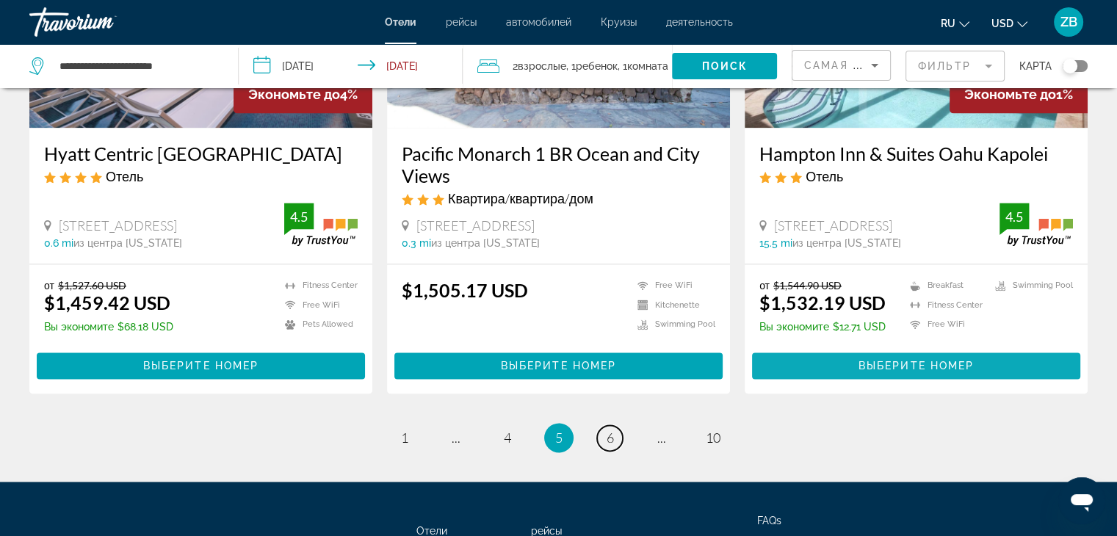
scroll to position [1983, 0]
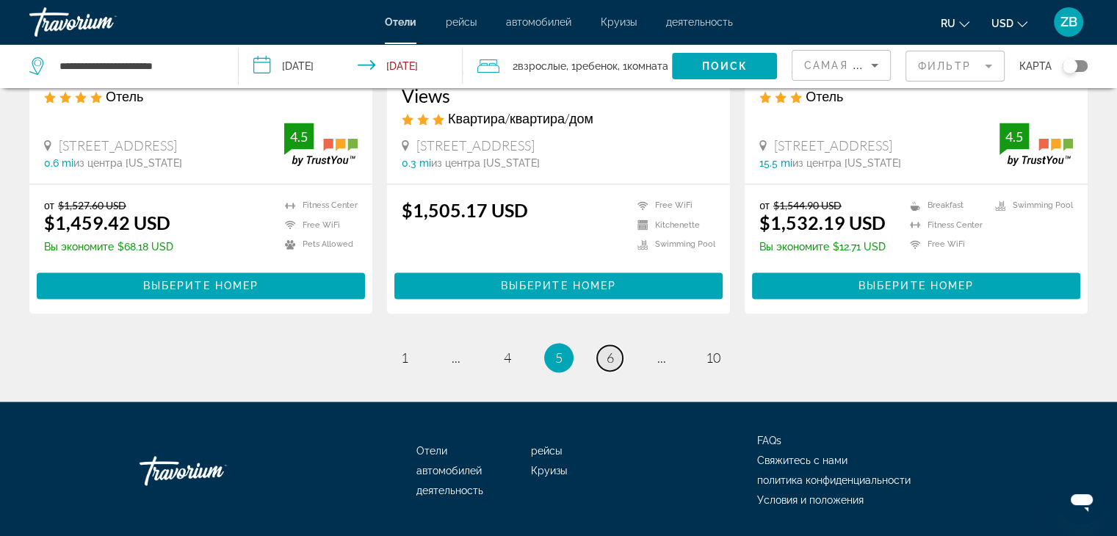
click at [618, 345] on link "page 6" at bounding box center [610, 358] width 26 height 26
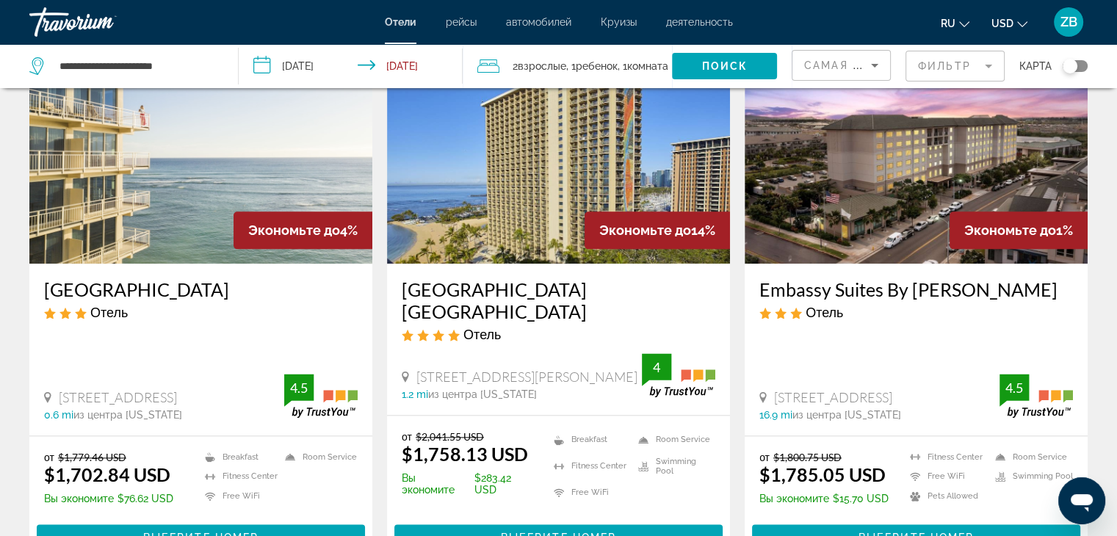
scroll to position [1836, 0]
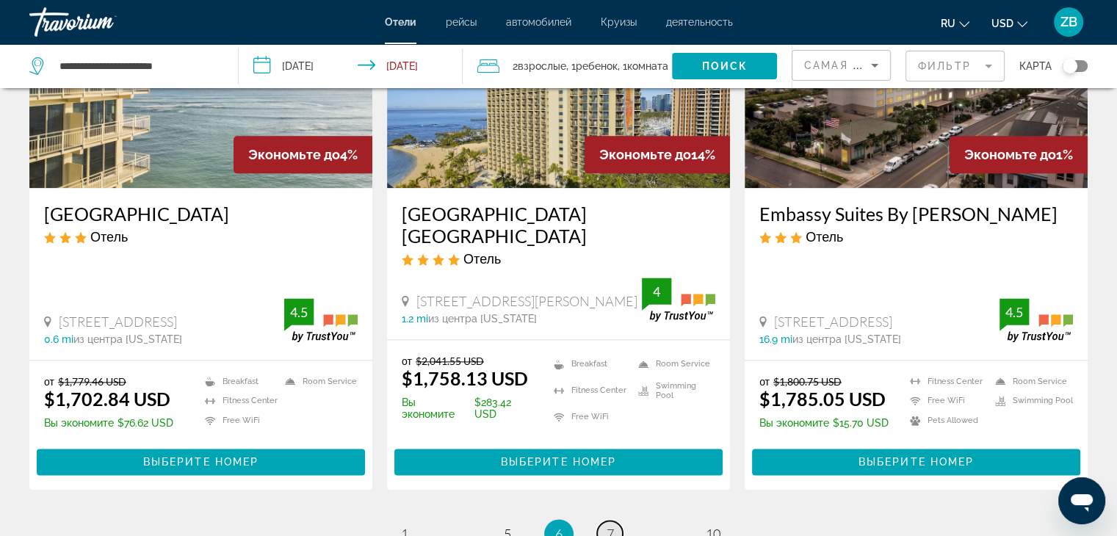
click at [611, 526] on span "7" at bounding box center [610, 534] width 7 height 16
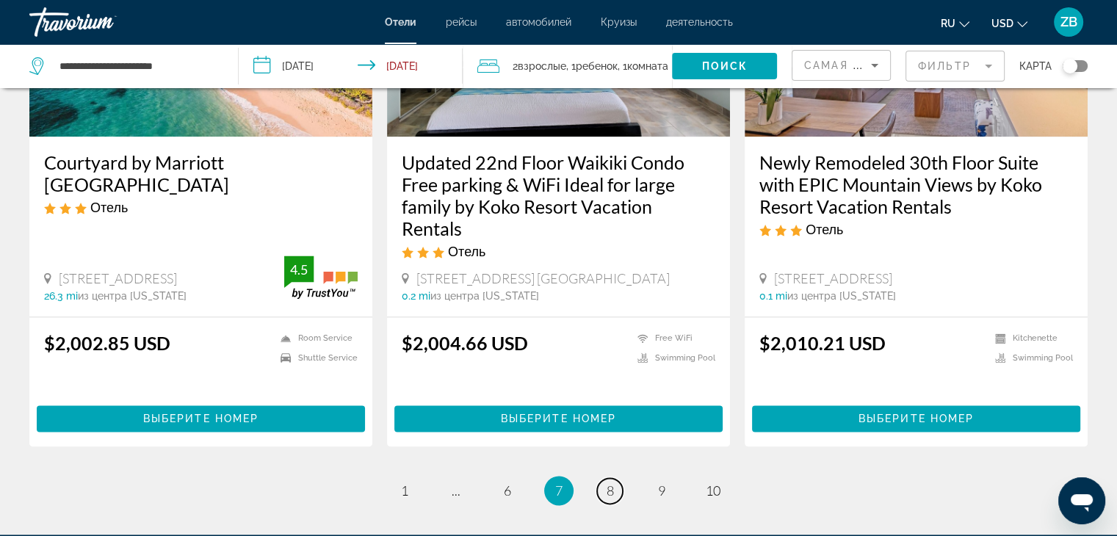
scroll to position [2044, 0]
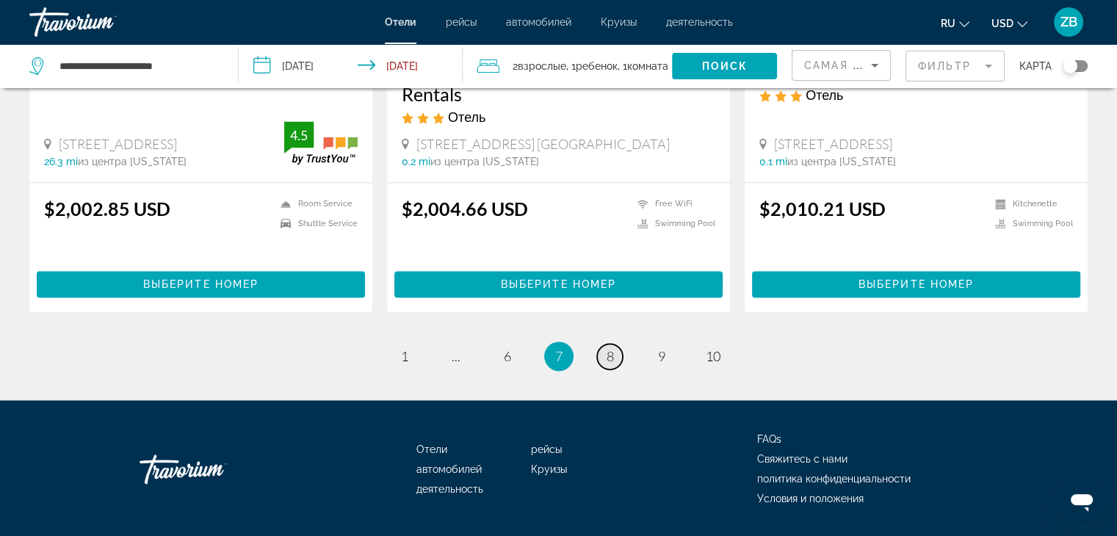
click at [620, 344] on link "page 8" at bounding box center [610, 357] width 26 height 26
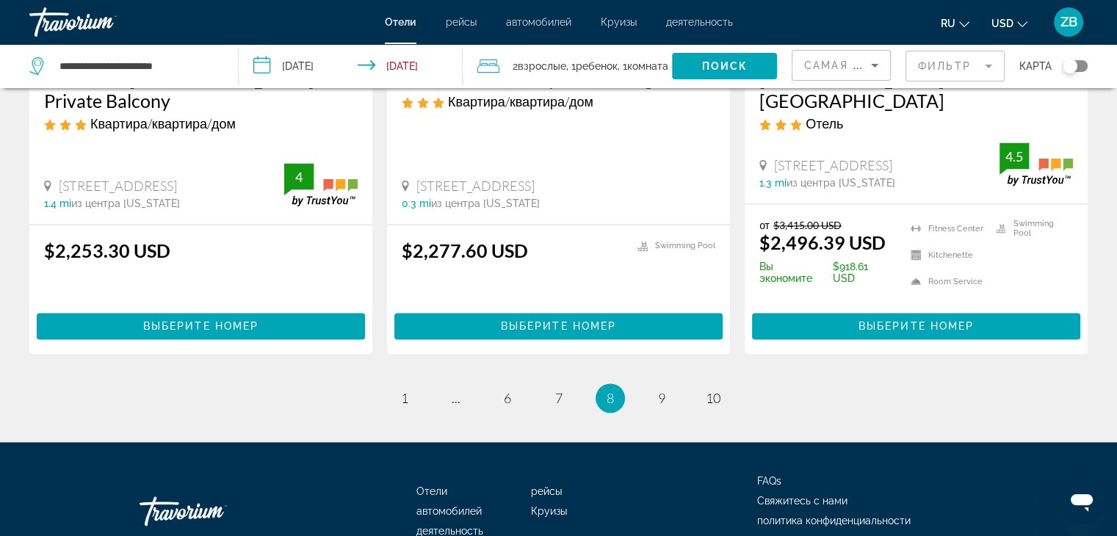
scroll to position [2044, 0]
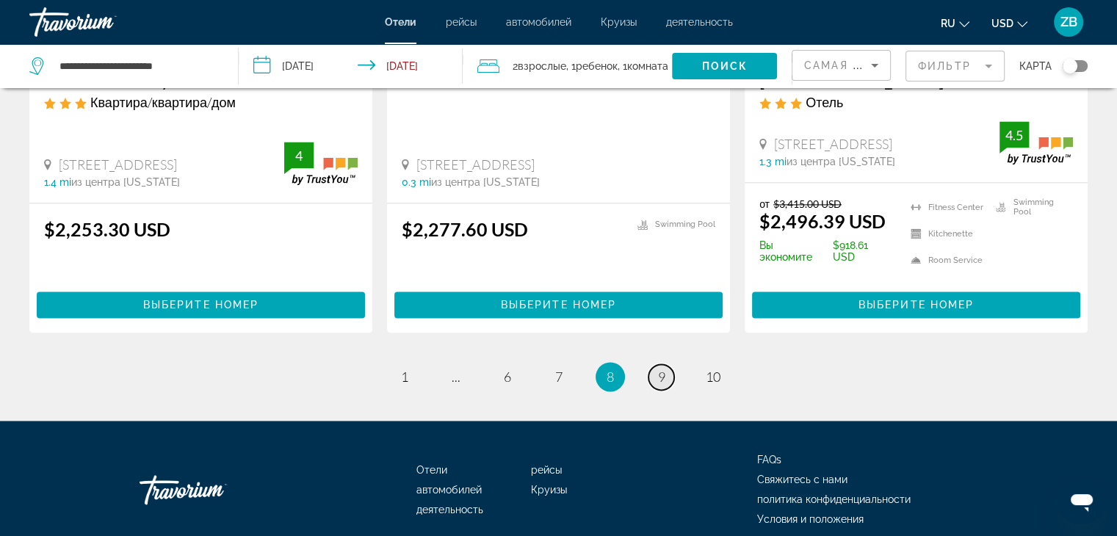
click at [664, 369] on span "9" at bounding box center [661, 377] width 7 height 16
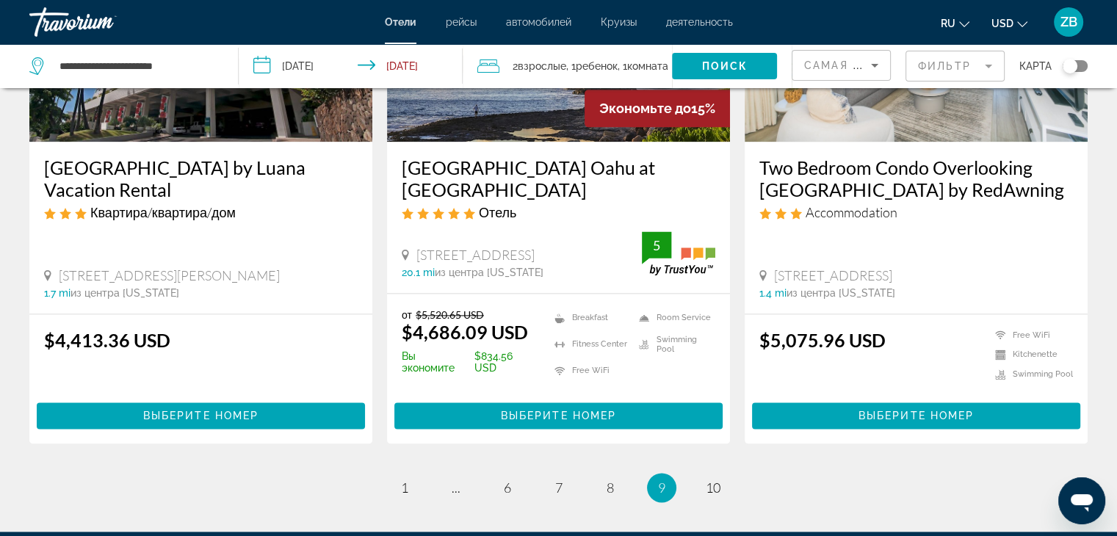
scroll to position [1983, 0]
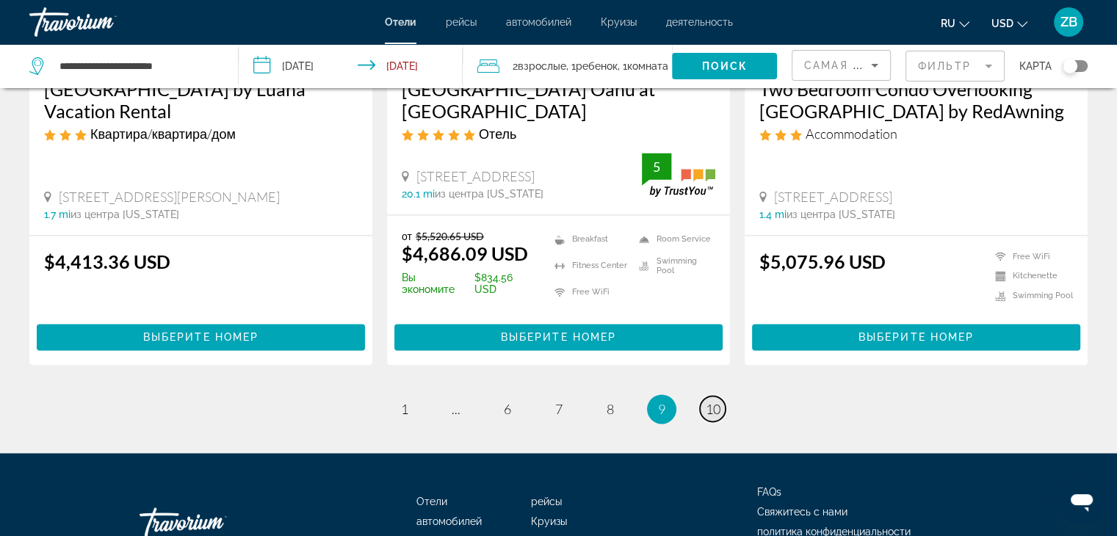
click at [711, 401] on span "10" at bounding box center [713, 409] width 15 height 16
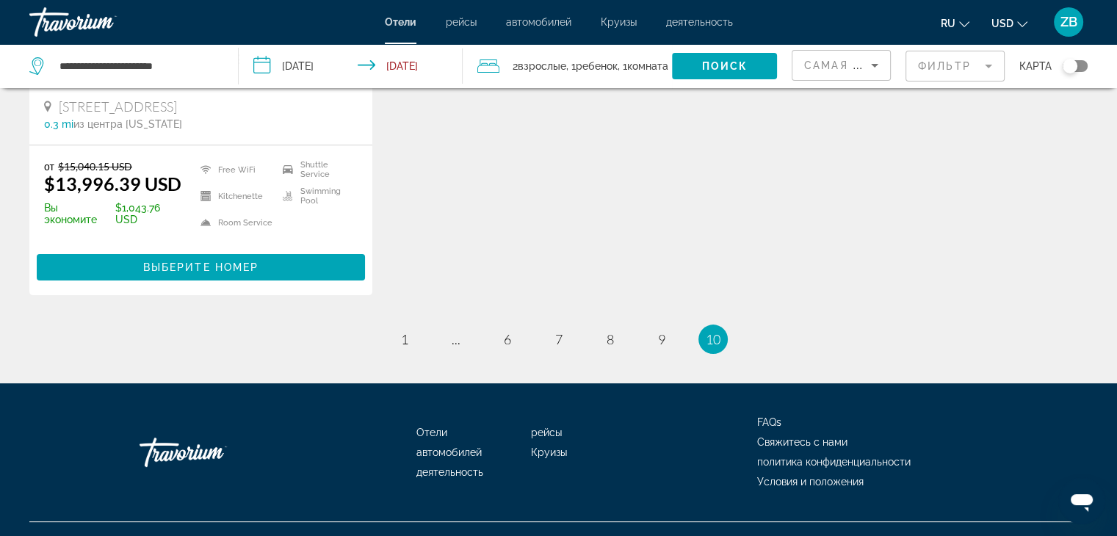
scroll to position [367, 0]
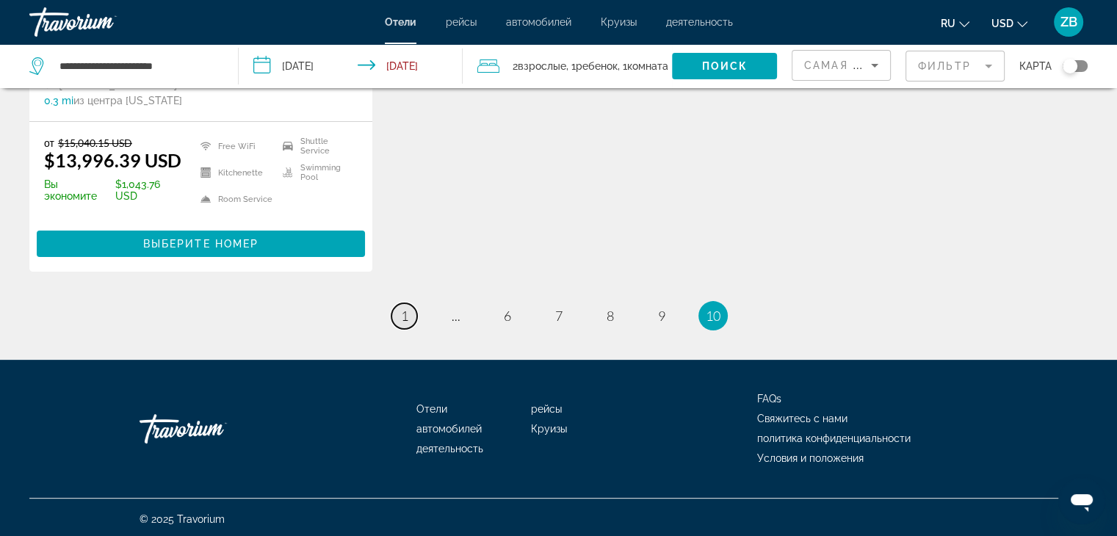
click at [403, 323] on span "1" at bounding box center [404, 316] width 7 height 16
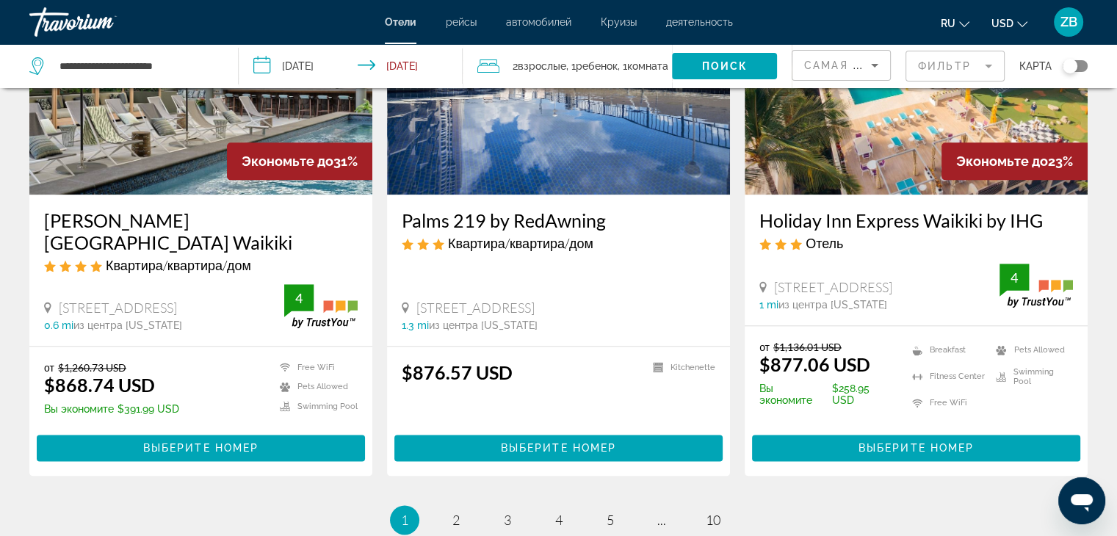
scroll to position [1852, 0]
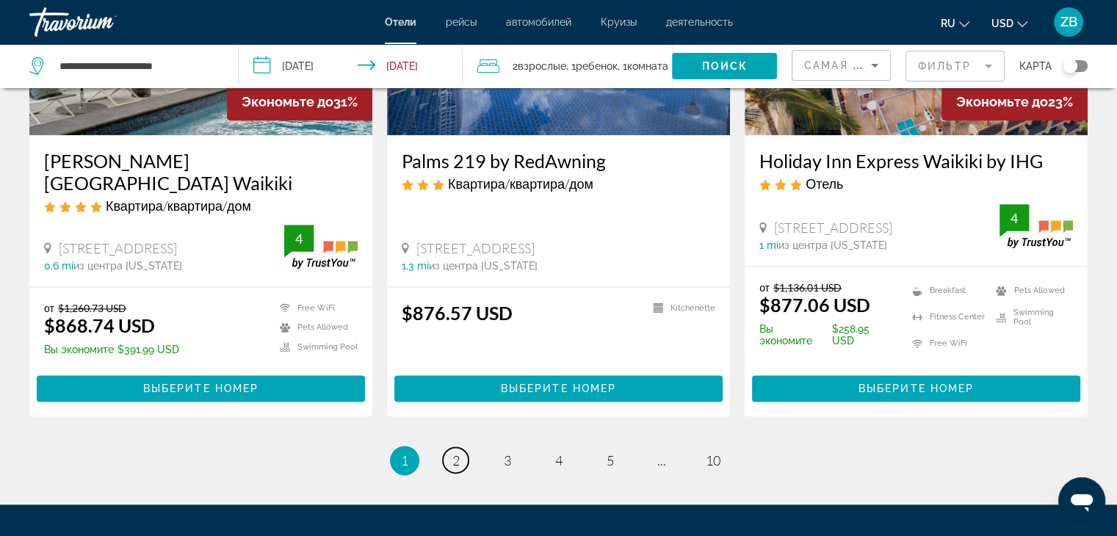
click at [462, 462] on link "page 2" at bounding box center [456, 460] width 26 height 26
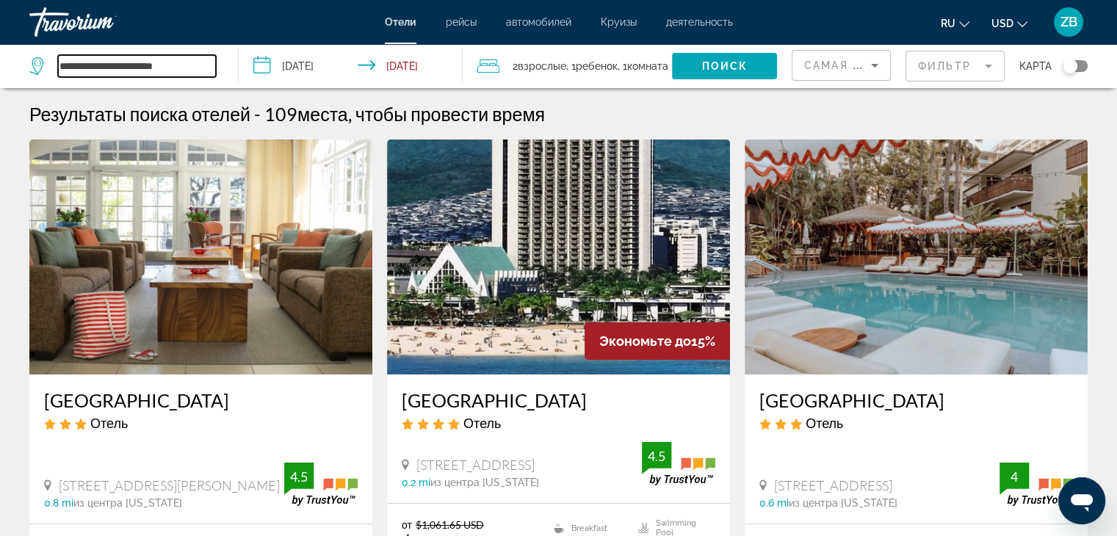
click at [152, 65] on input "**********" at bounding box center [137, 66] width 158 height 22
drag, startPoint x: 205, startPoint y: 64, endPoint x: 145, endPoint y: 62, distance: 60.3
click at [177, 65] on input "**********" at bounding box center [137, 66] width 158 height 22
drag, startPoint x: 112, startPoint y: 60, endPoint x: 51, endPoint y: 60, distance: 61.0
click at [51, 60] on div "**********" at bounding box center [122, 66] width 187 height 22
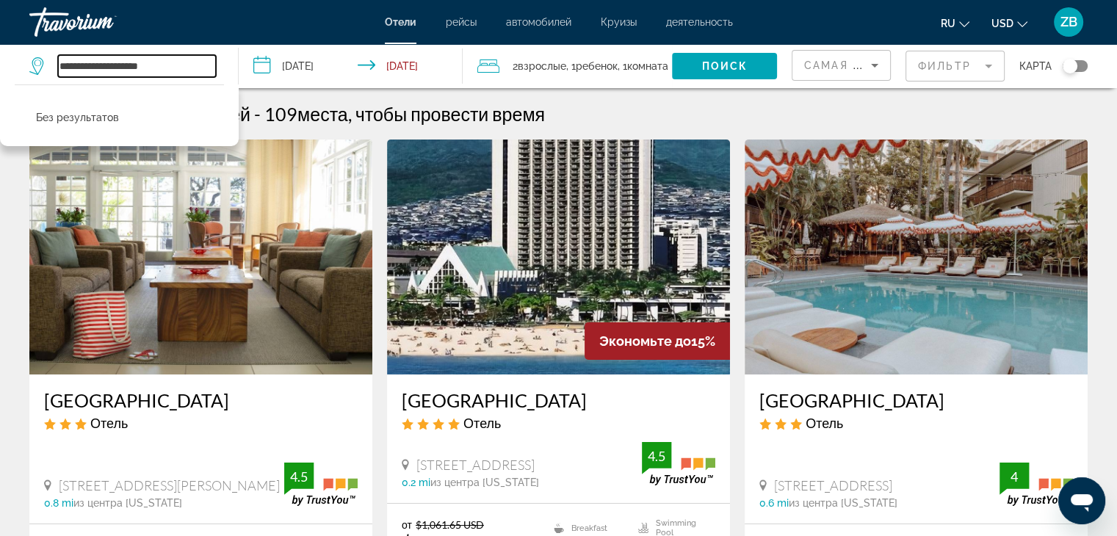
drag, startPoint x: 165, startPoint y: 63, endPoint x: 93, endPoint y: 59, distance: 71.3
click at [93, 59] on input "**********" at bounding box center [137, 66] width 158 height 22
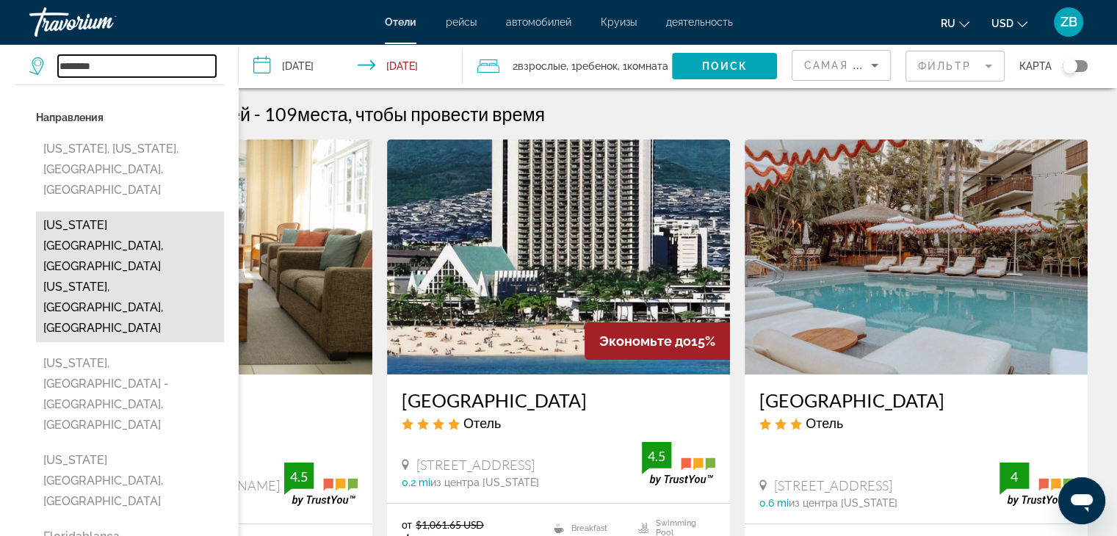
scroll to position [73, 0]
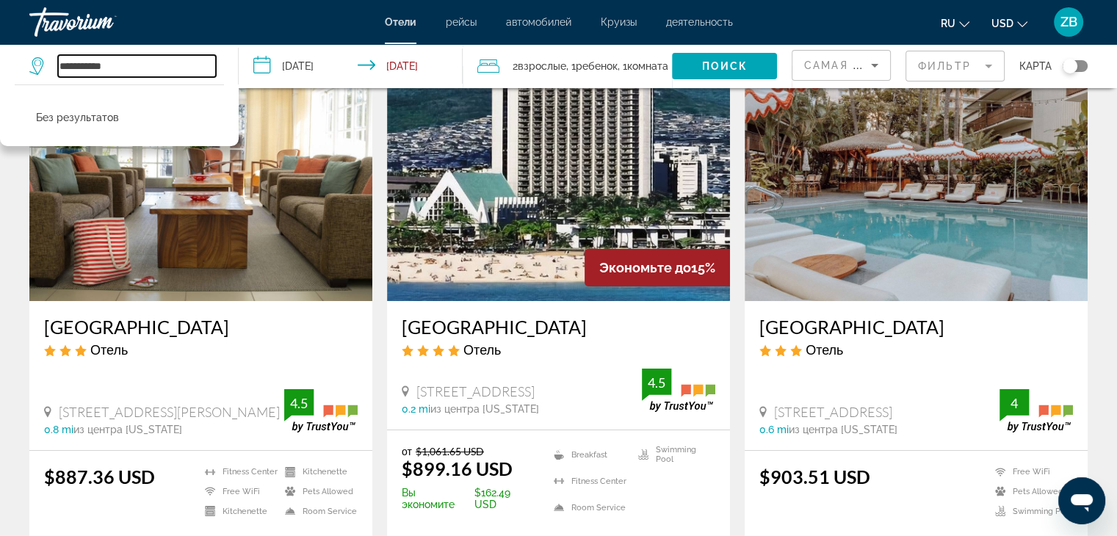
click at [58, 65] on input "**********" at bounding box center [137, 66] width 158 height 22
click at [70, 68] on input "**********" at bounding box center [137, 66] width 158 height 22
click at [94, 65] on input "***" at bounding box center [137, 66] width 158 height 22
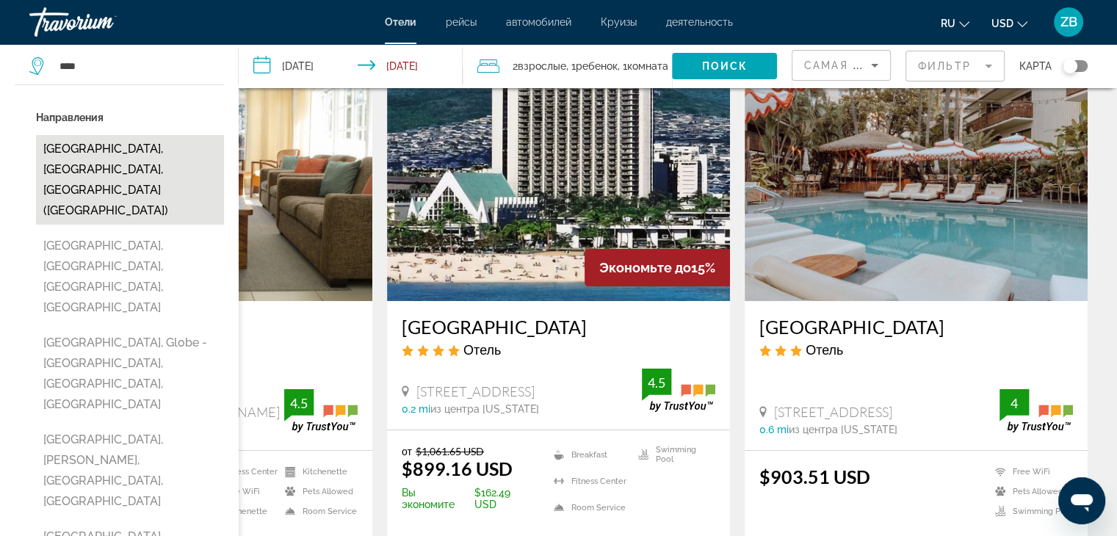
click at [113, 148] on button "[GEOGRAPHIC_DATA], [GEOGRAPHIC_DATA], [GEOGRAPHIC_DATA] ([GEOGRAPHIC_DATA])" at bounding box center [130, 180] width 188 height 90
type input "**********"
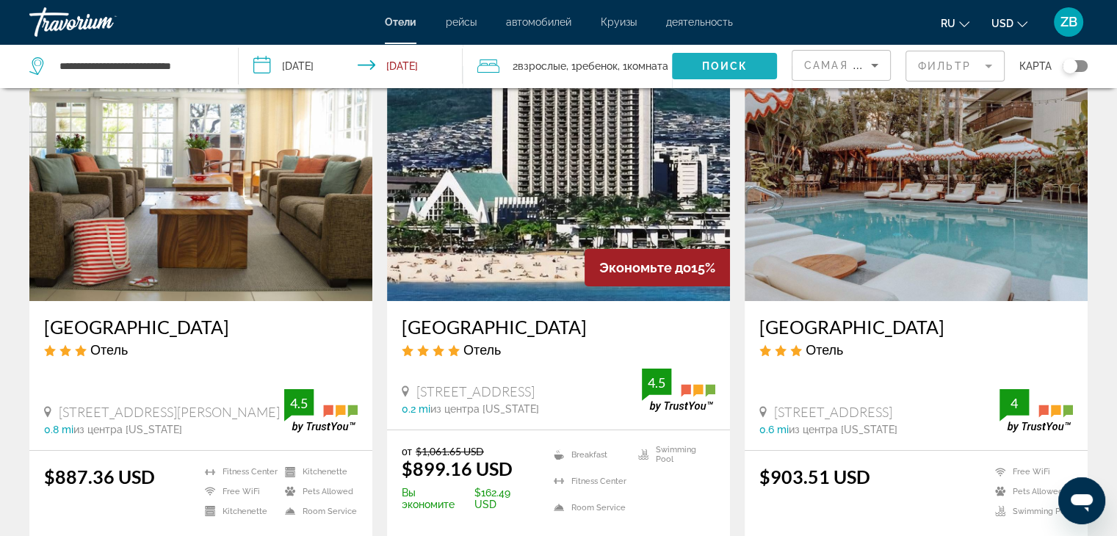
drag, startPoint x: 701, startPoint y: 59, endPoint x: 711, endPoint y: 78, distance: 21.7
click at [701, 59] on span "Search widget" at bounding box center [724, 65] width 105 height 35
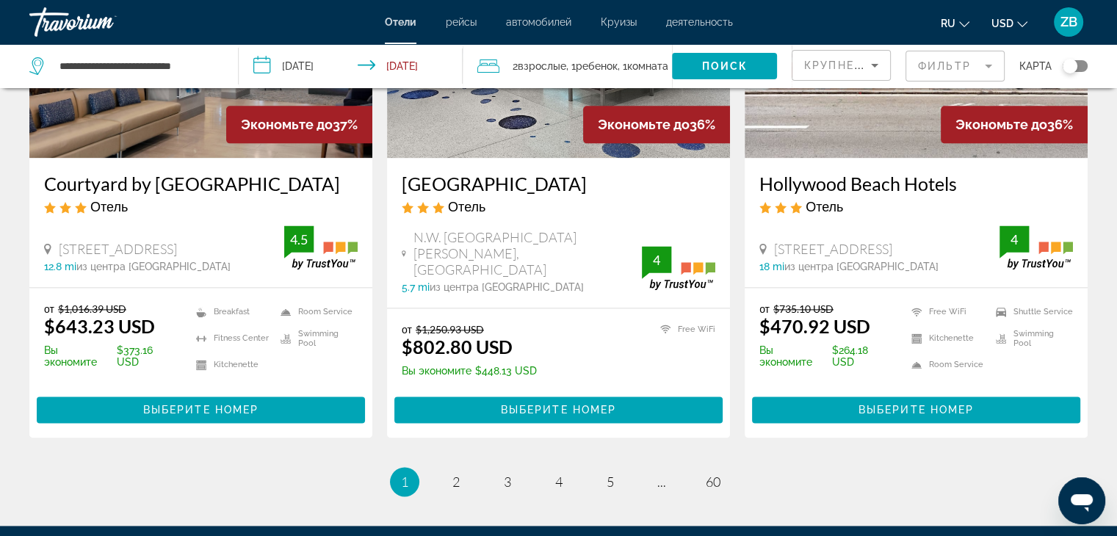
scroll to position [1983, 0]
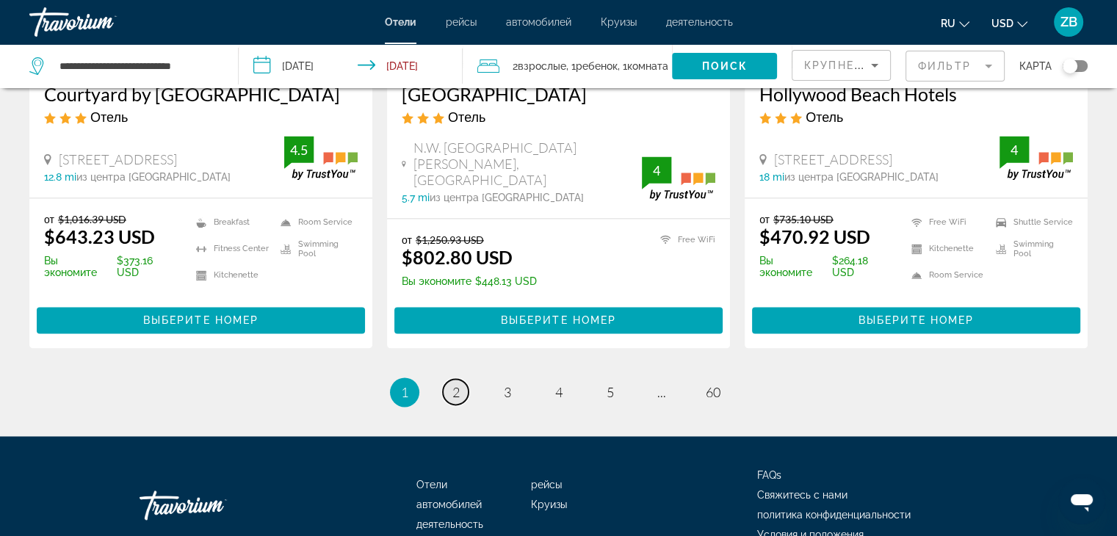
click at [452, 384] on span "2" at bounding box center [455, 392] width 7 height 16
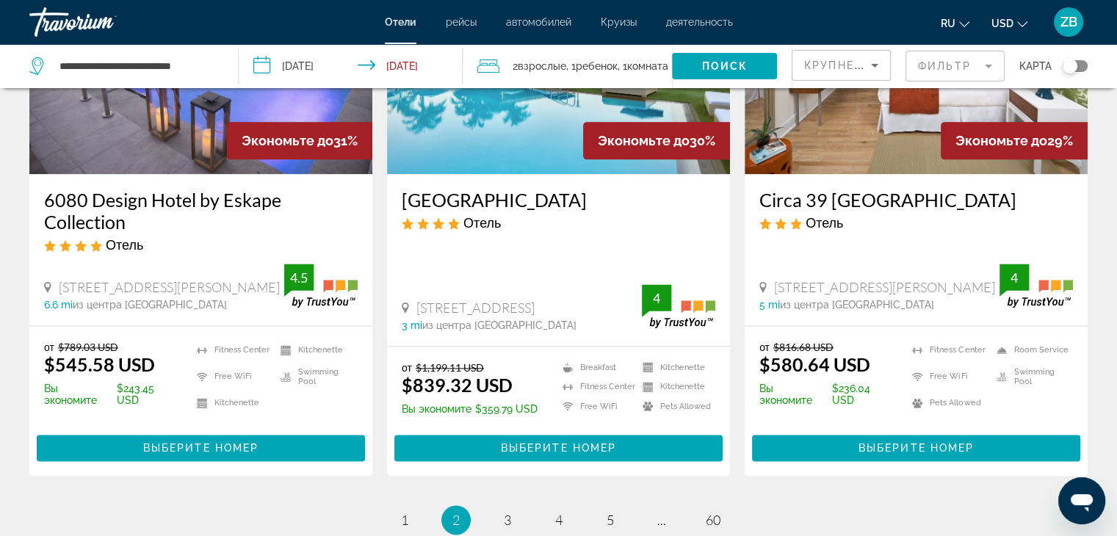
scroll to position [1983, 0]
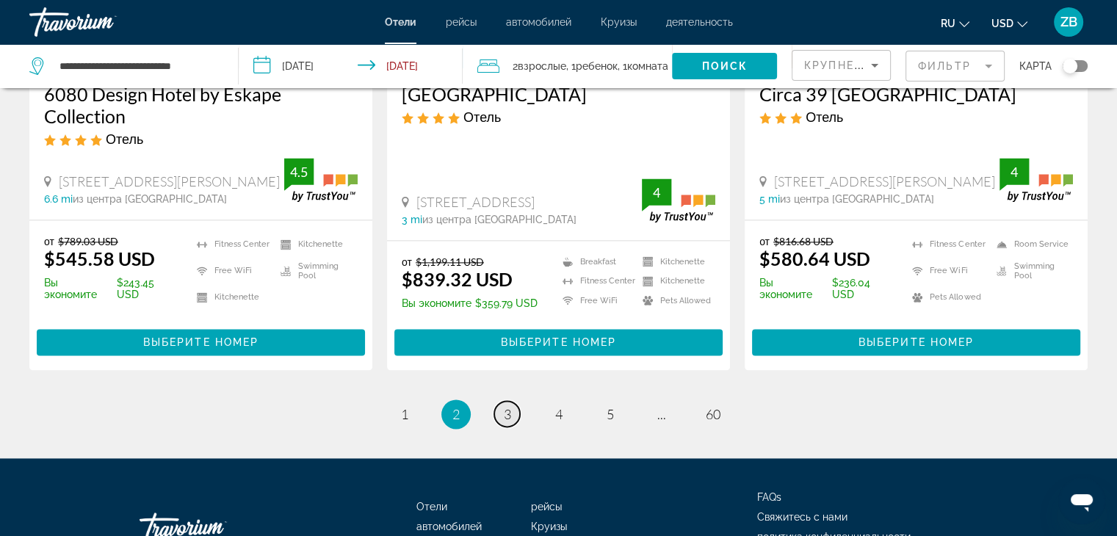
click at [508, 406] on span "3" at bounding box center [507, 414] width 7 height 16
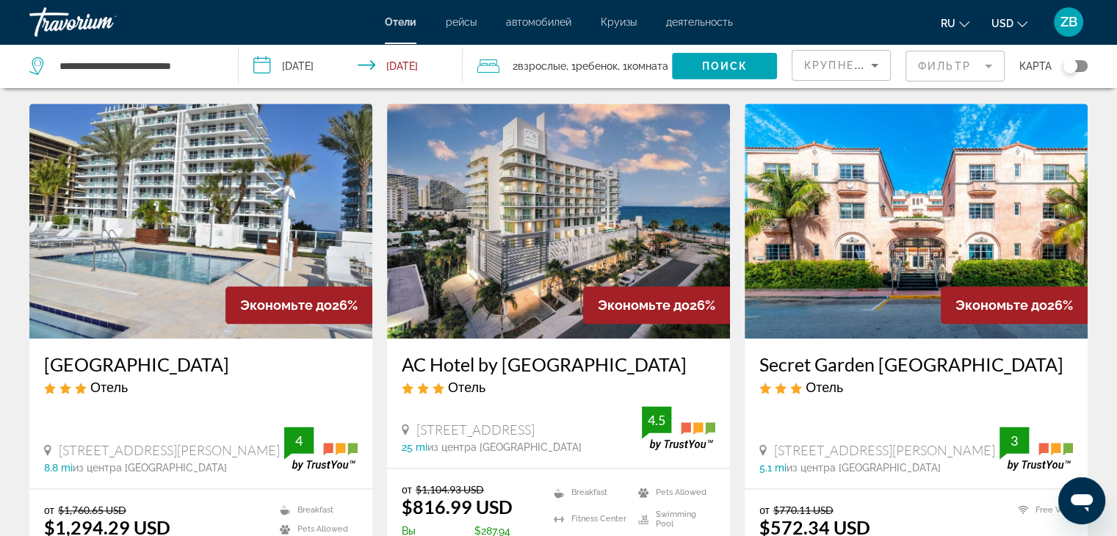
scroll to position [1656, 0]
